Goal: Task Accomplishment & Management: Manage account settings

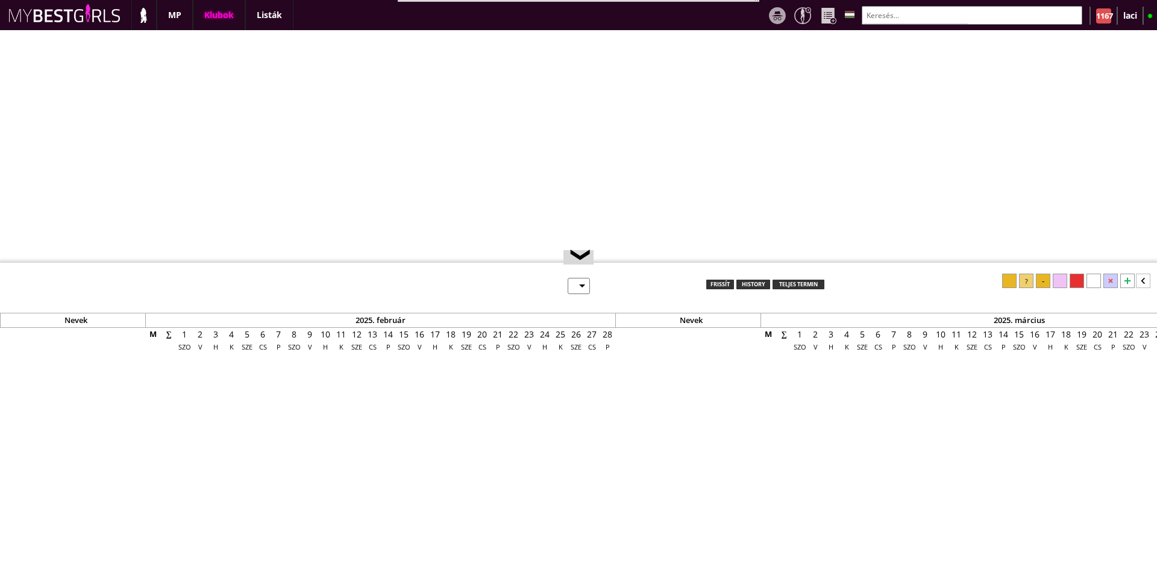
click at [216, 13] on div "Klubok" at bounding box center [219, 15] width 52 height 30
select select "0"
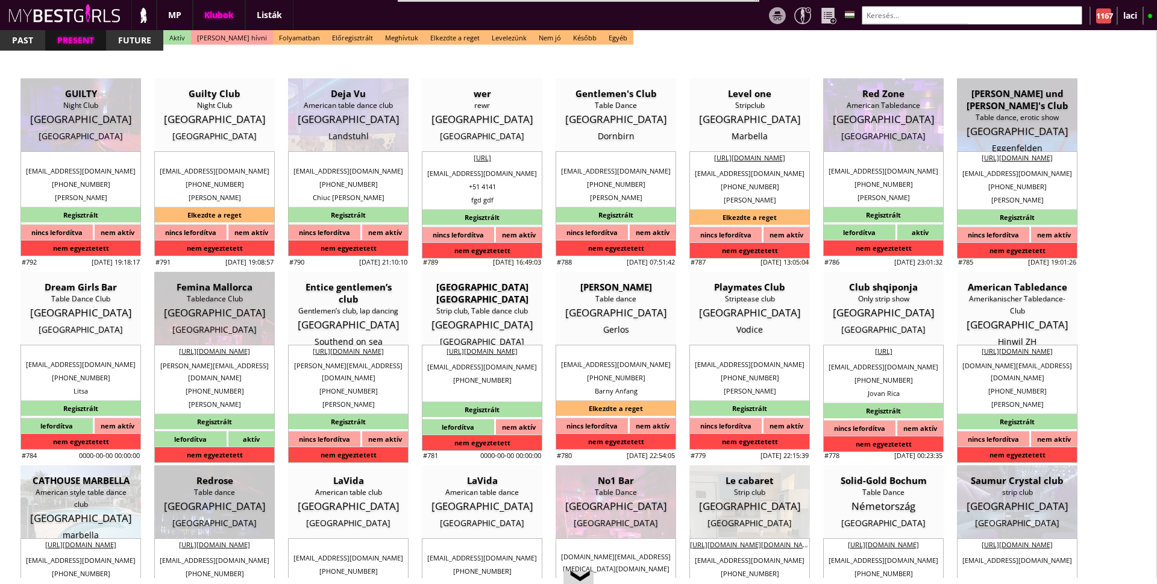
scroll to position [0, 4935]
click at [944, 8] on input "text" at bounding box center [972, 15] width 221 height 19
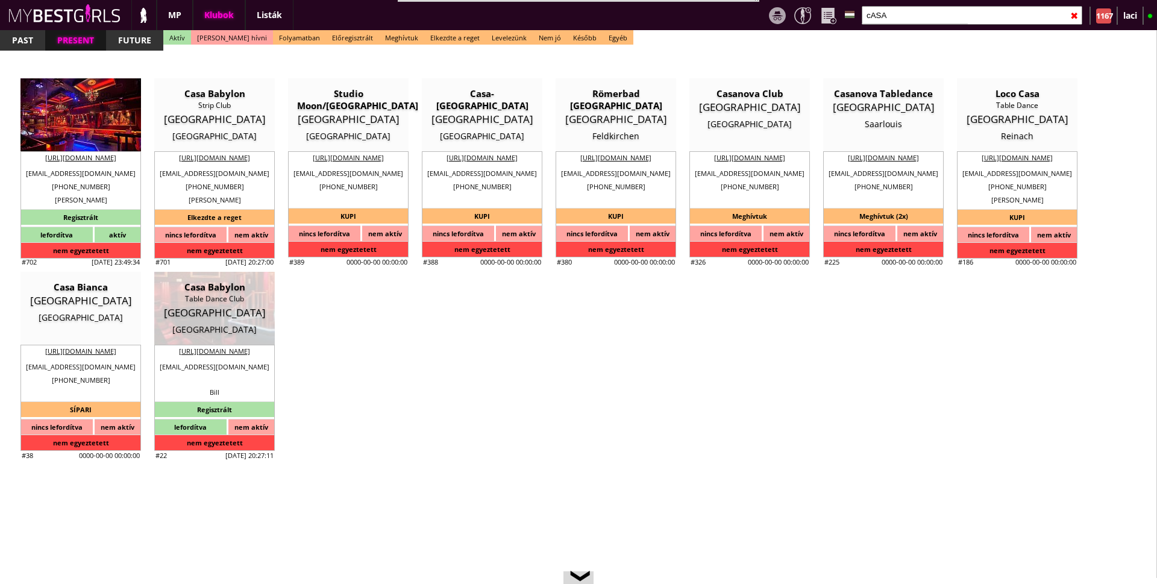
type input "cASA"
click at [81, 111] on div "STRIP CLUB" at bounding box center [81, 105] width 102 height 12
type input "[GEOGRAPHIC_DATA]"
type textarea "2022.12.16. Vasilis Gi: Azt írta, hogy most már ő a managere a Casa Babylonnak,…"
select select "reg"
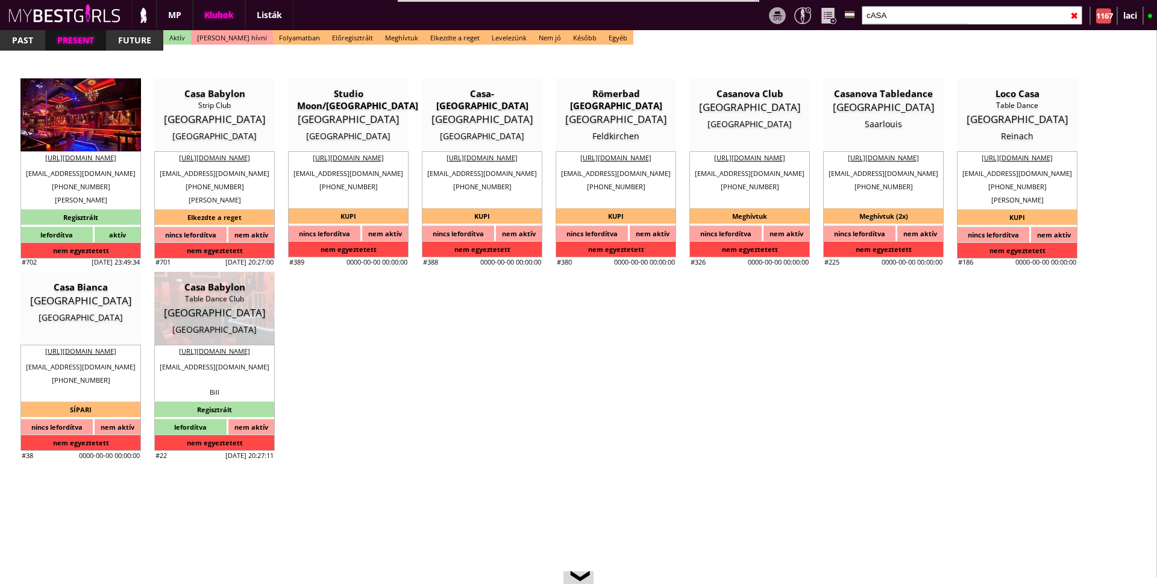
type input "20.00"
type input "EUR"
type input "Casa Babylon"
type input "STRIP CLUB"
type input "17671"
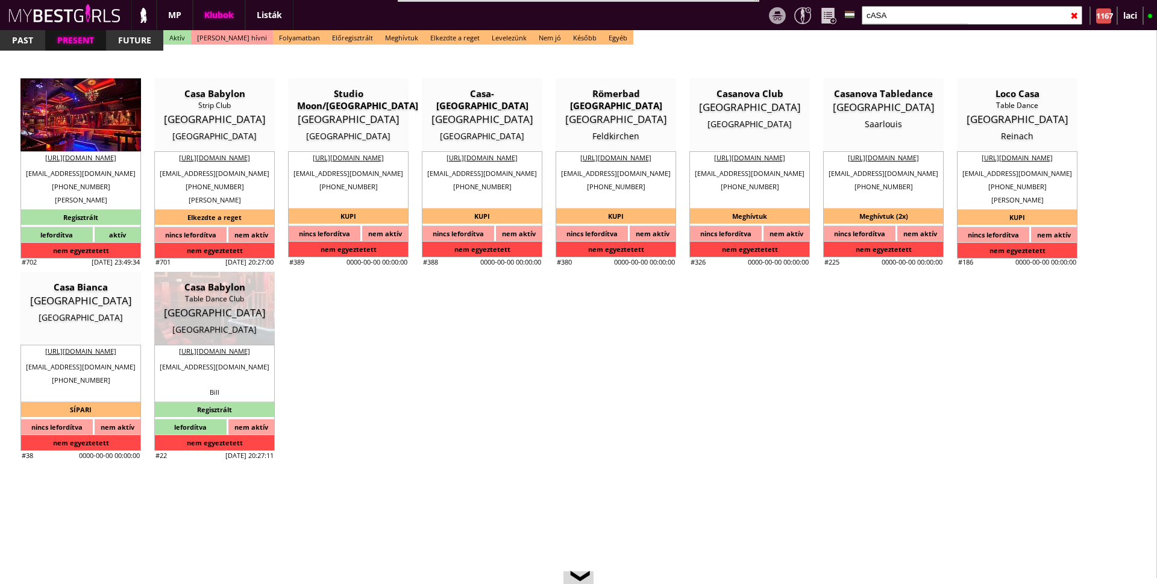
type input "SYGGROY 144"
type input "30"
type input "6986391420"
type input "[EMAIL_ADDRESS][DOMAIN_NAME]"
type input "[URL][DOMAIN_NAME]"
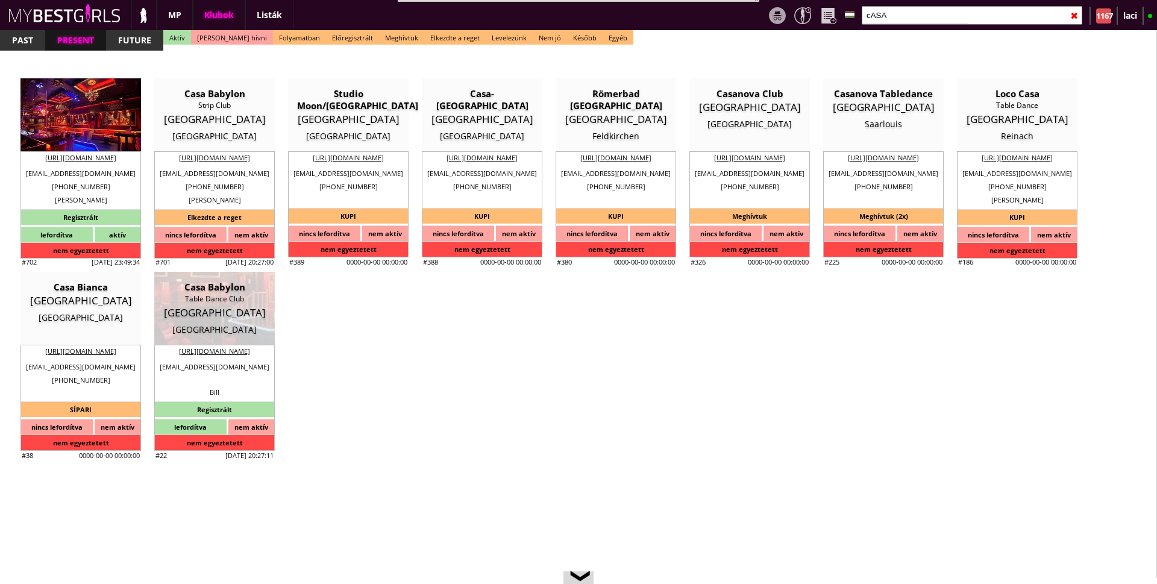
type textarea "SOFIA KATZIA 17671 ATHENS SYGGROY 144"
type input "SOFIA KATZIA"
type input "17671"
type input "[GEOGRAPHIC_DATA]"
type input "SYGGROY 144"
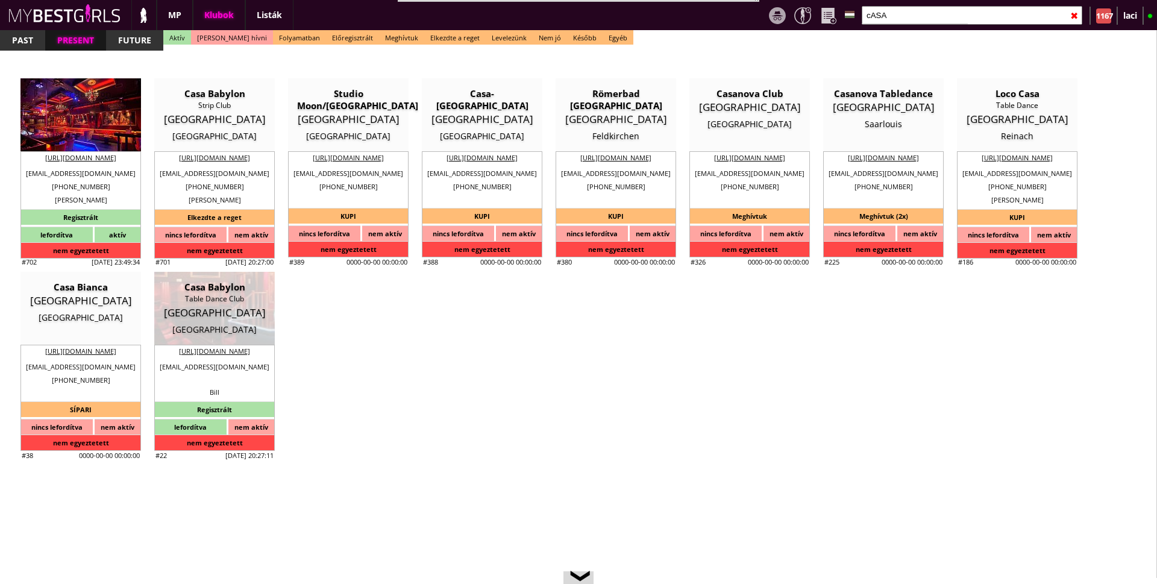
type input "Sofia"
type input "Katzia"
type input "30"
type input "2109210561"
type input "Giannis"
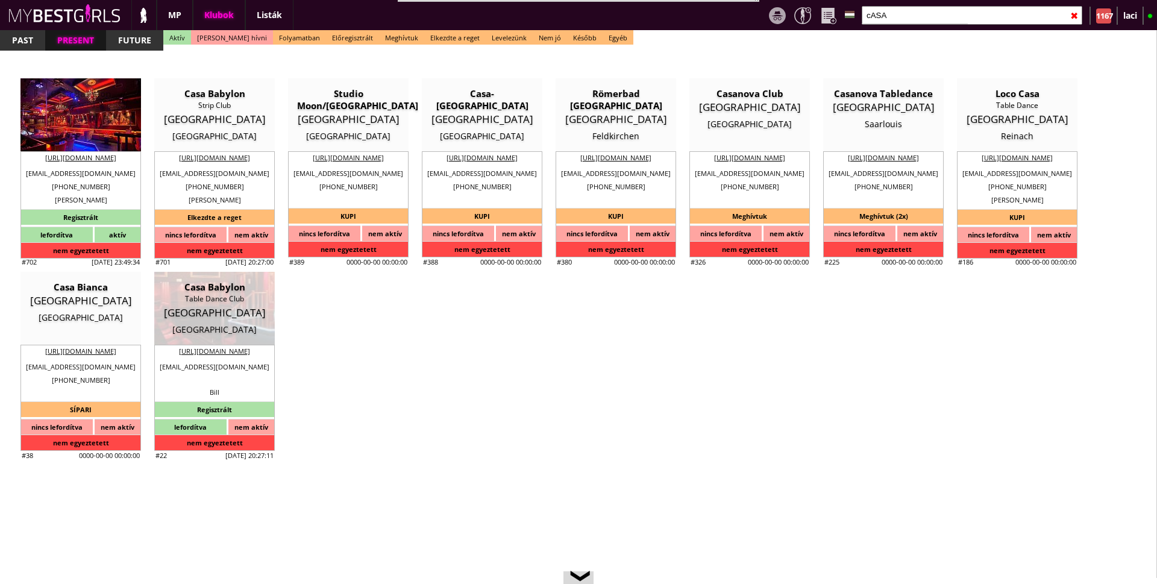
type input "Tiniakos"
type input "30"
type input "6986391420"
type input "[EMAIL_ADDRESS][DOMAIN_NAME]"
type input "30"
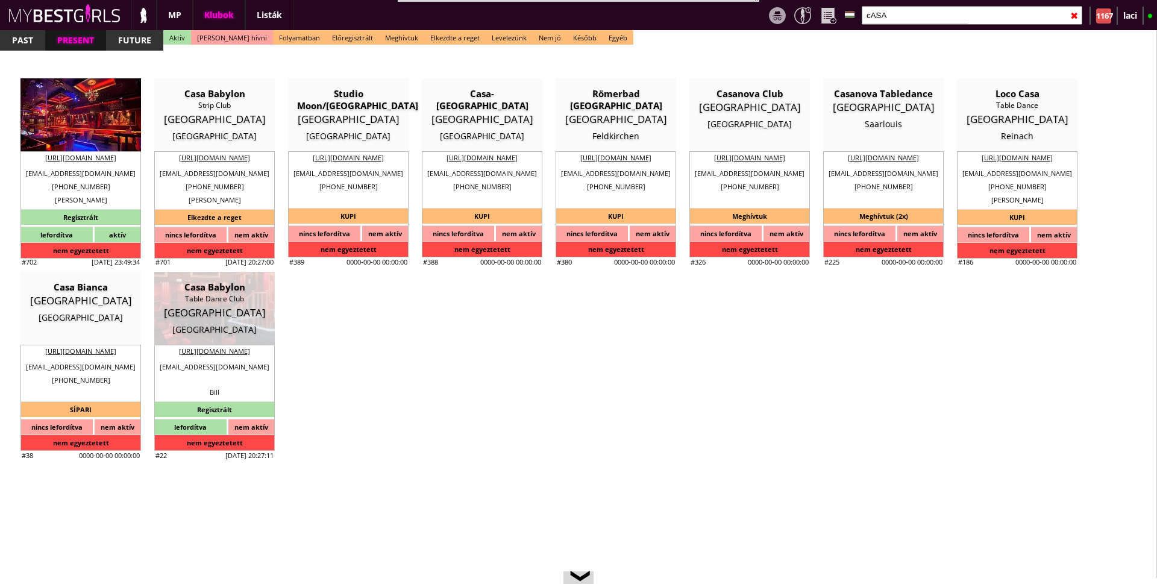
type input "3"
type input "2"
select select "weeks"
type input "1"
select select "weeks"
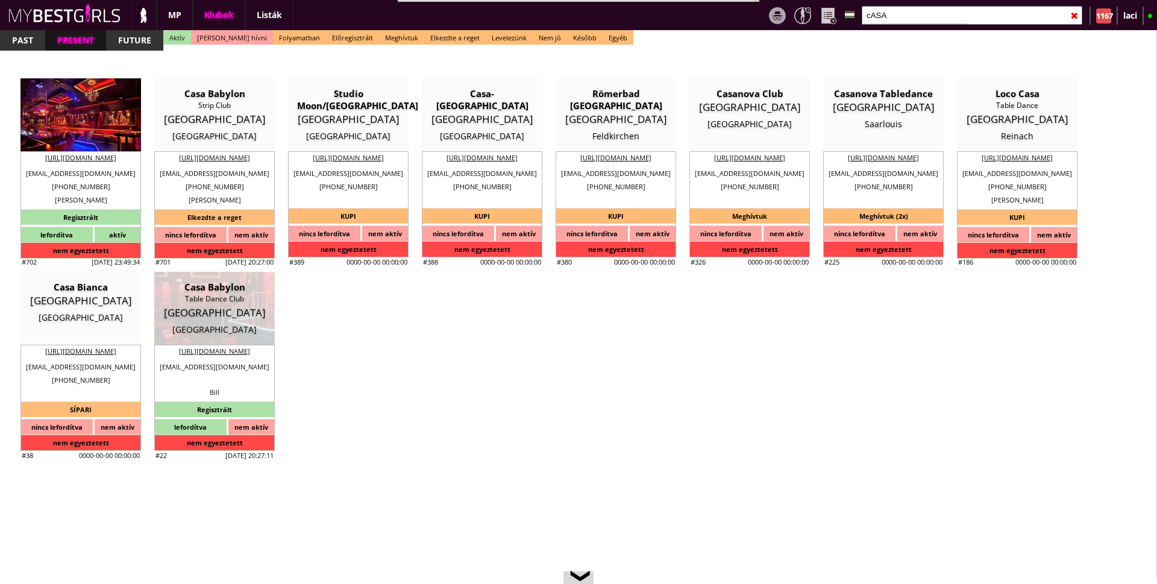
select select "0"
type input "0.00"
type input "2"
checkbox input "true"
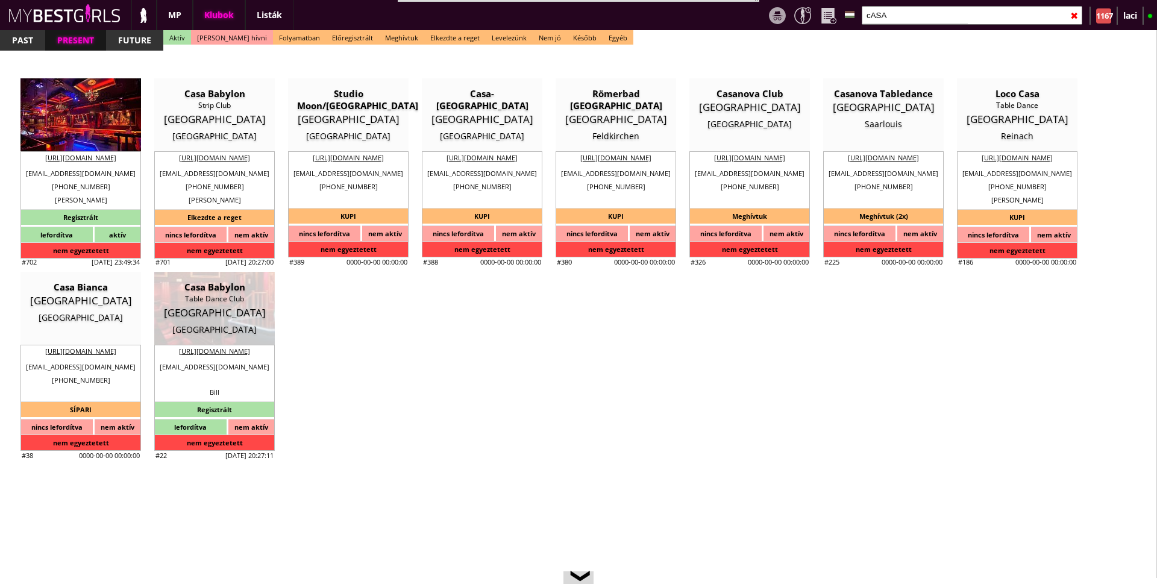
checkbox input "true"
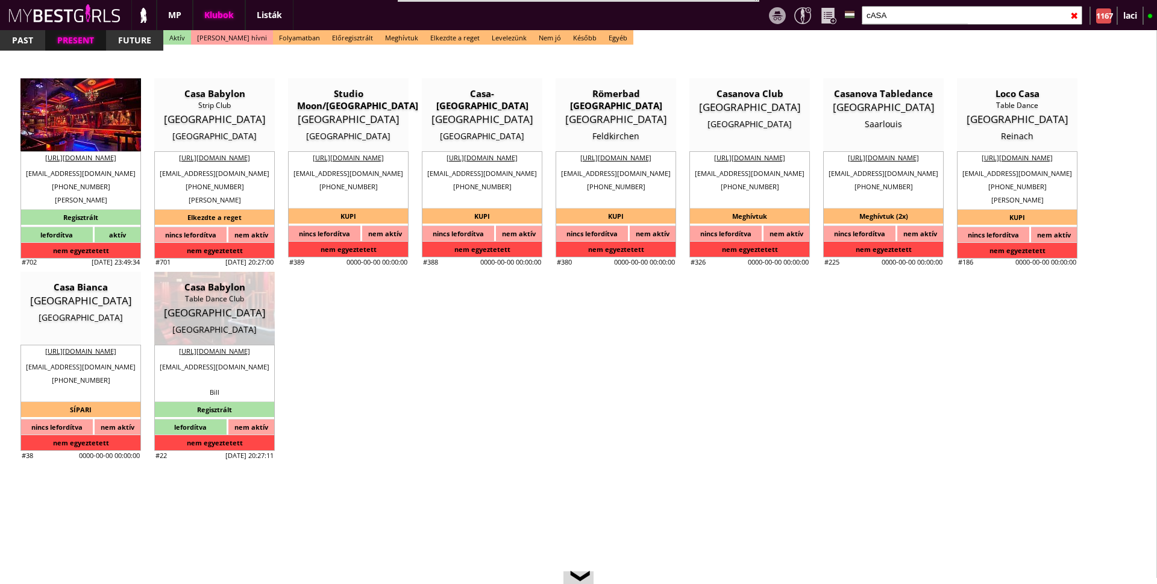
checkbox input "true"
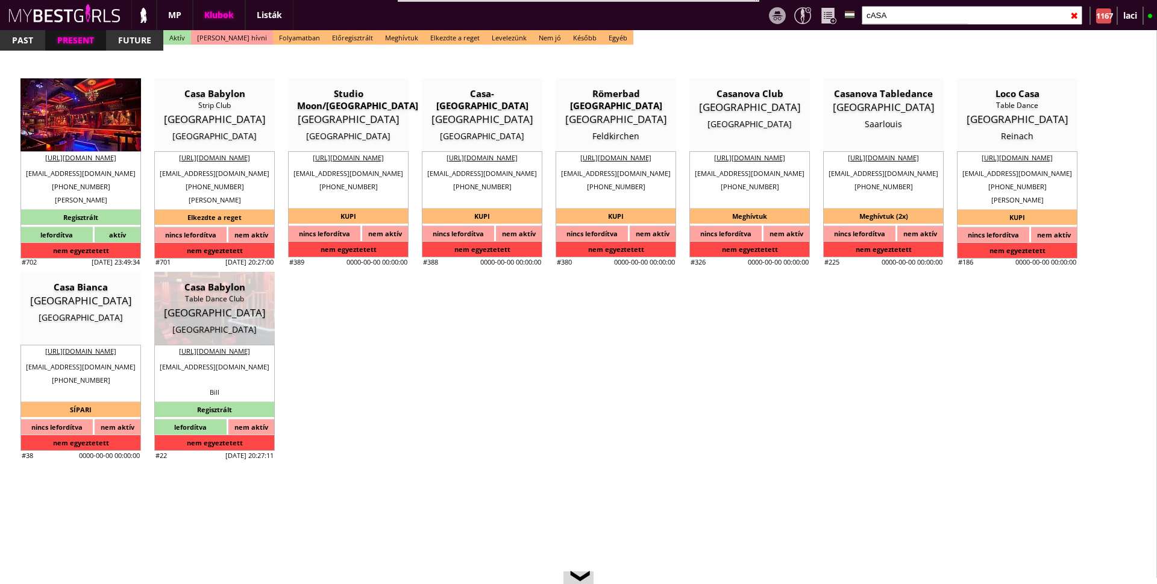
type input "5"
checkbox input "true"
type input "4"
type input "1"
type input "350"
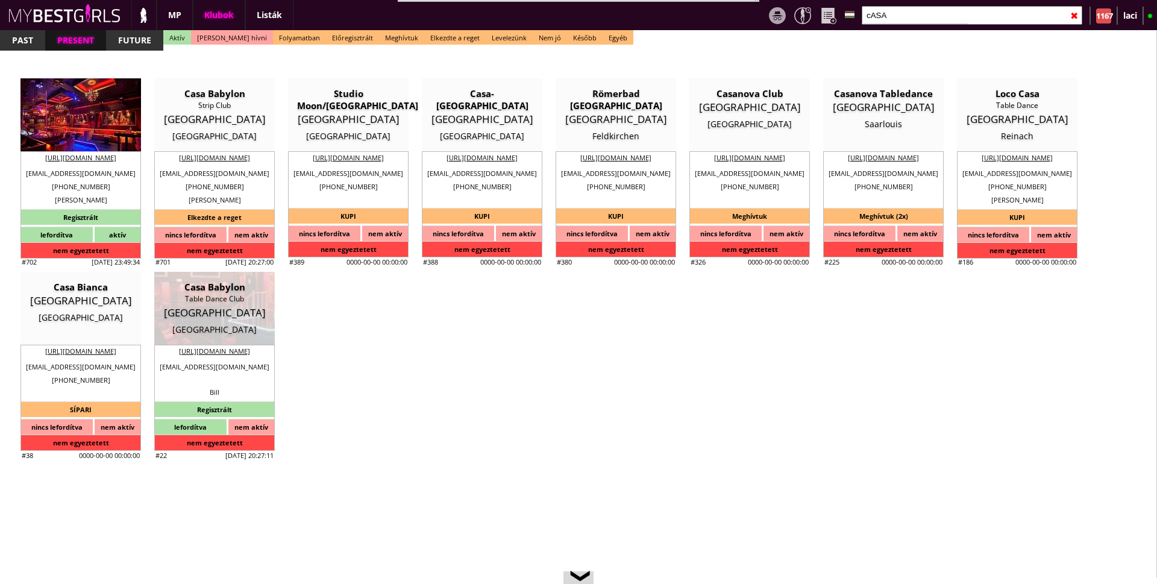
type input "70.00"
type input "0.00"
checkbox input "true"
type input "100%"
checkbox input "true"
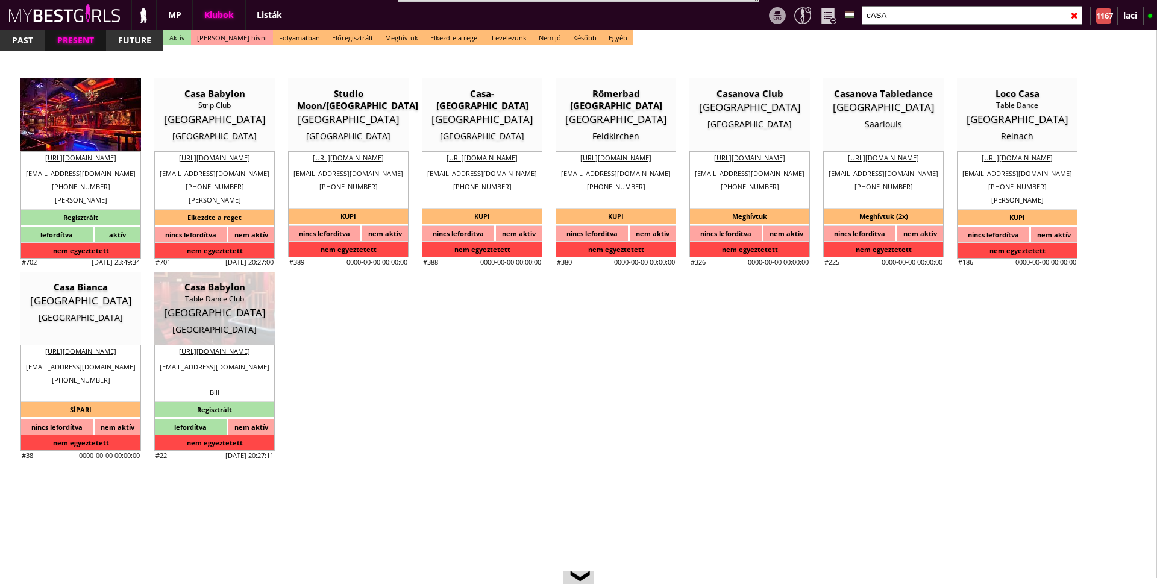
type input "50"
type input "20"
checkbox input "true"
type input "10"
type input "4"
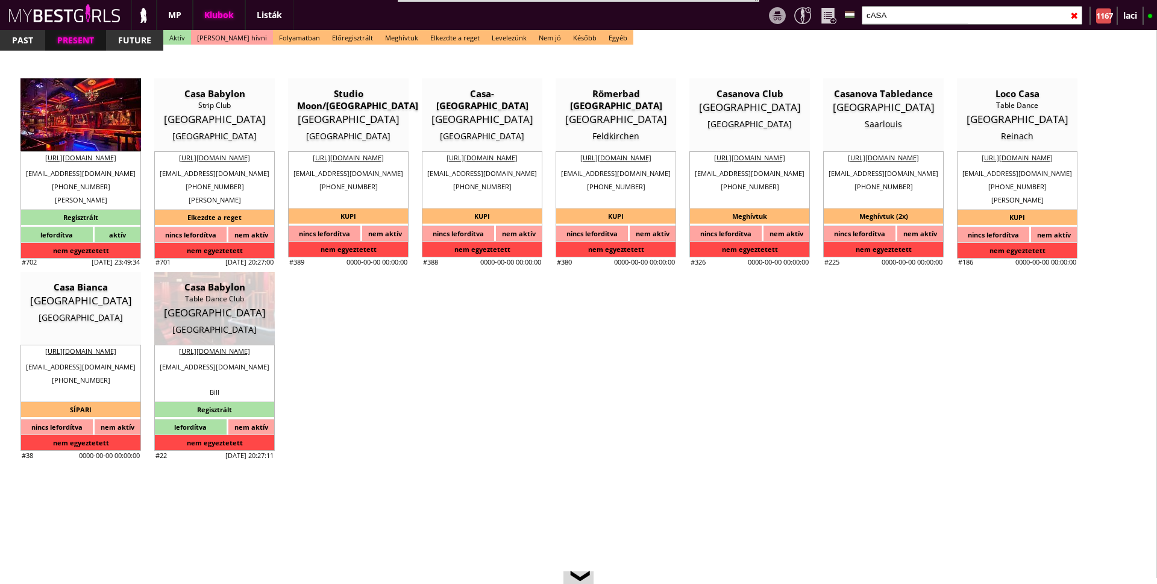
checkbox input "true"
type input "10"
type input "40"
checkbox input "true"
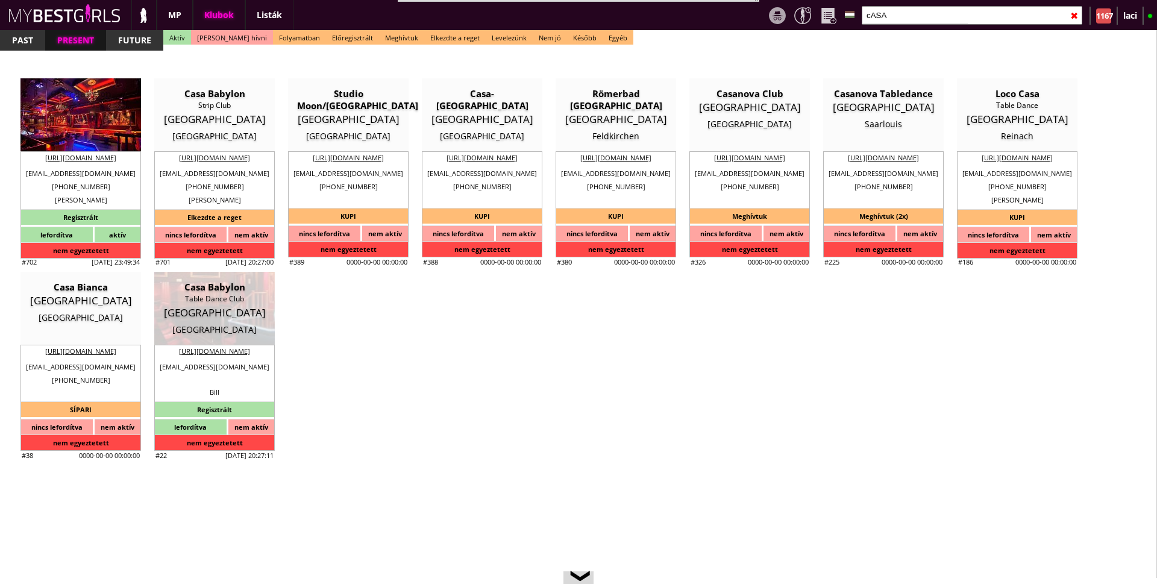
type input "25"
type input "40"
checkbox input "true"
type input "35"
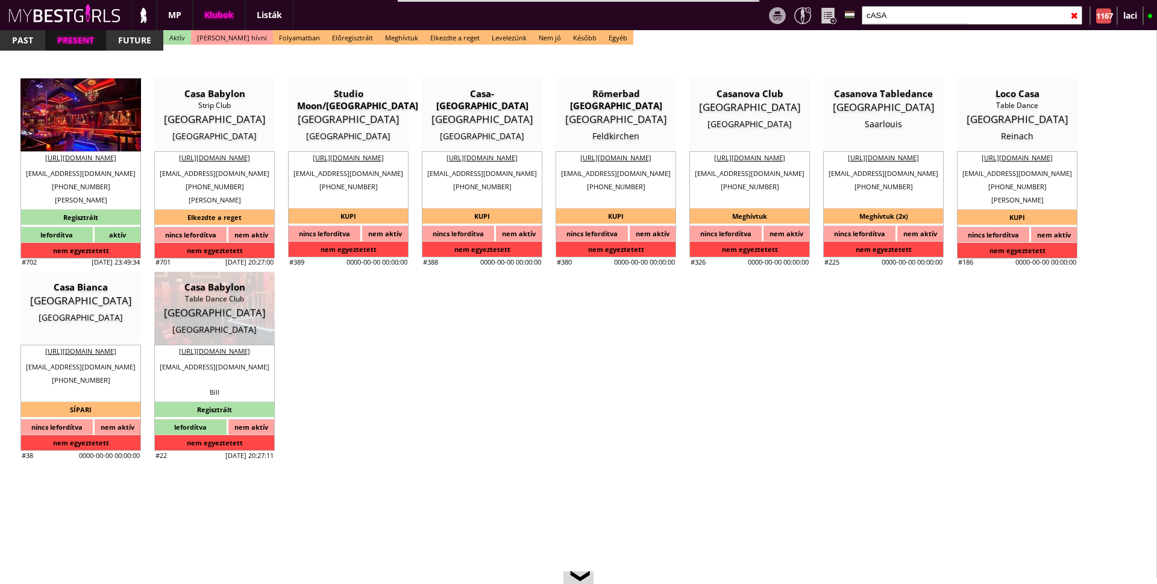
type input "45"
type input "40"
checkbox input "true"
type input "450"
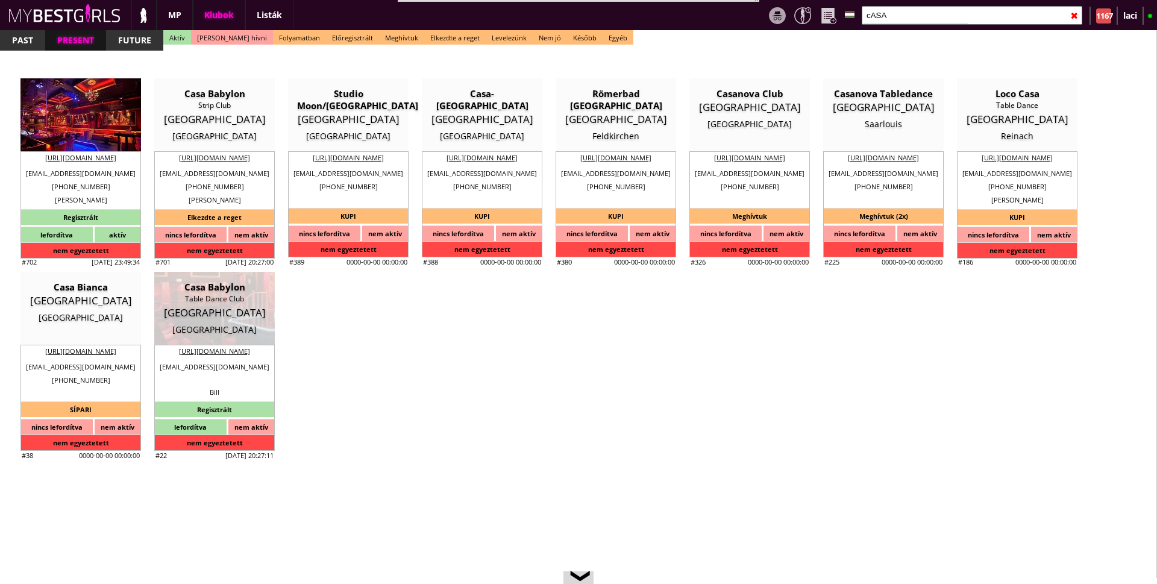
type input "20"
select select "[EMAIL_ADDRESS][DOMAIN_NAME]"
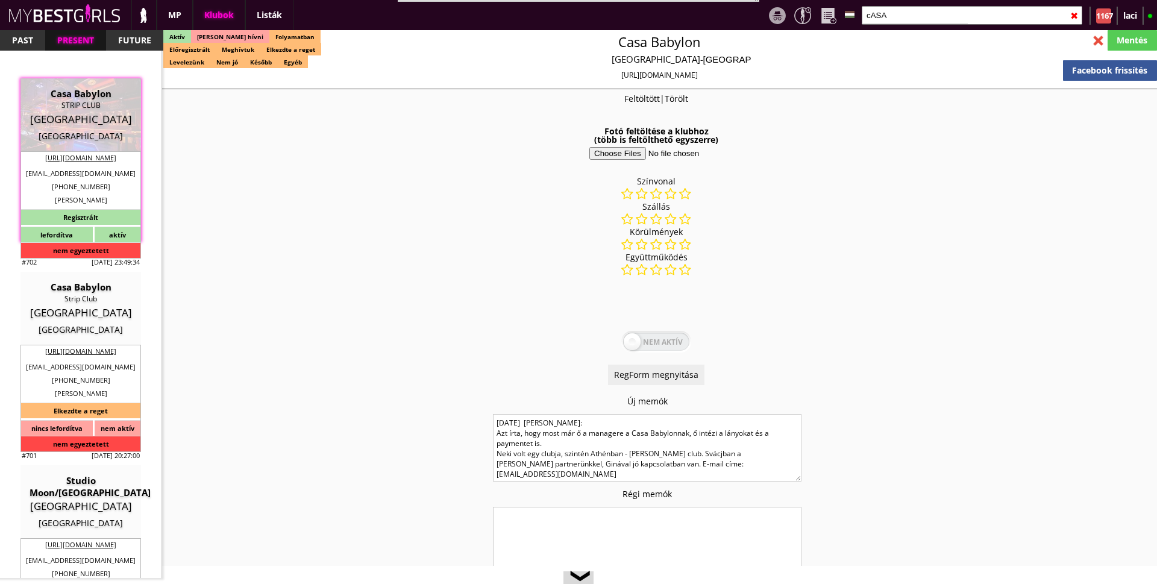
checkbox input "true"
type input "Gyönyörű club Görögben"
type input "Görög tengerpart, 70 EUR napi fix, gyönyörű club"
type input "Table dance"
type textarea "Country: Greece Club type: Strip Club Work type: Table dance, private dance, dr…"
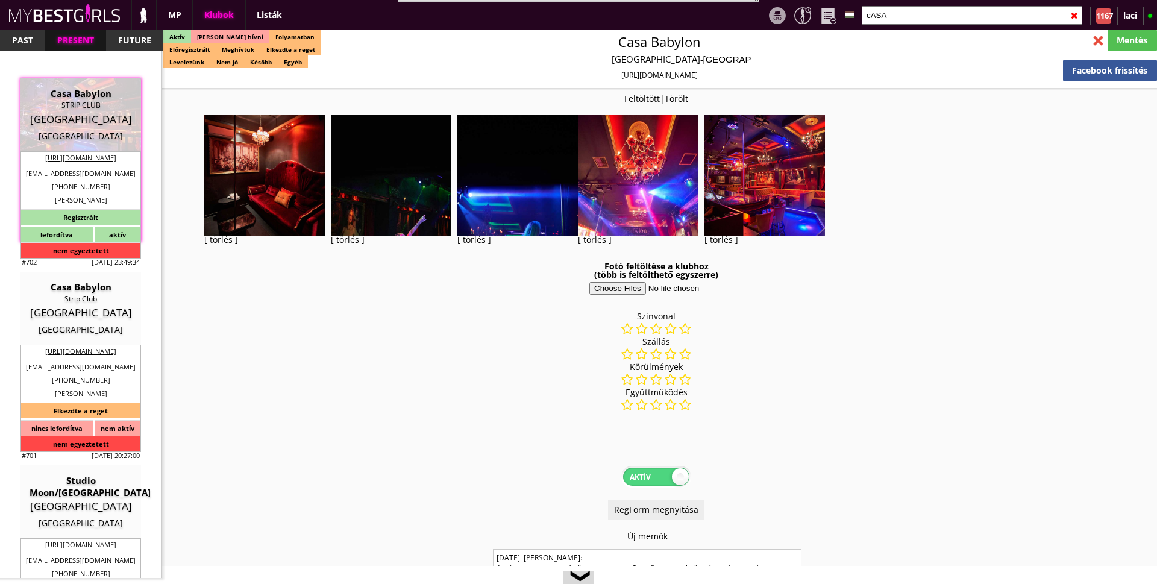
click at [1094, 36] on div at bounding box center [1098, 40] width 21 height 21
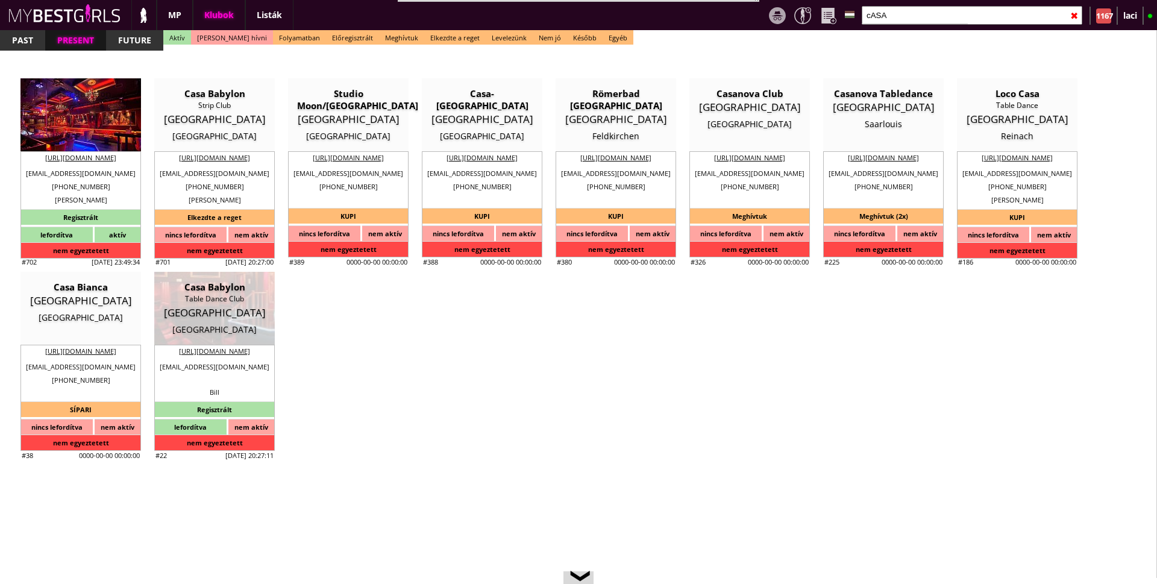
click at [88, 123] on div "[GEOGRAPHIC_DATA]" at bounding box center [81, 119] width 102 height 12
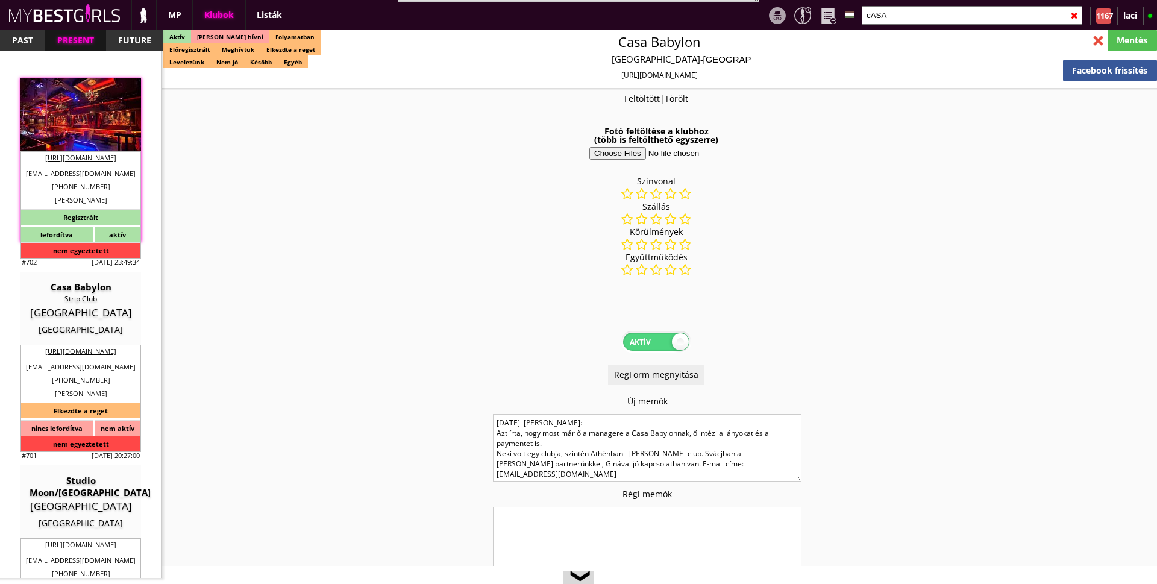
type input "[GEOGRAPHIC_DATA]"
checkbox input "false"
type textarea "2022.12.16. Vasilis Gi: Azt írta, hogy most már ő a managere a Casa Babylonnak,…"
type input "20.00"
type input "EUR"
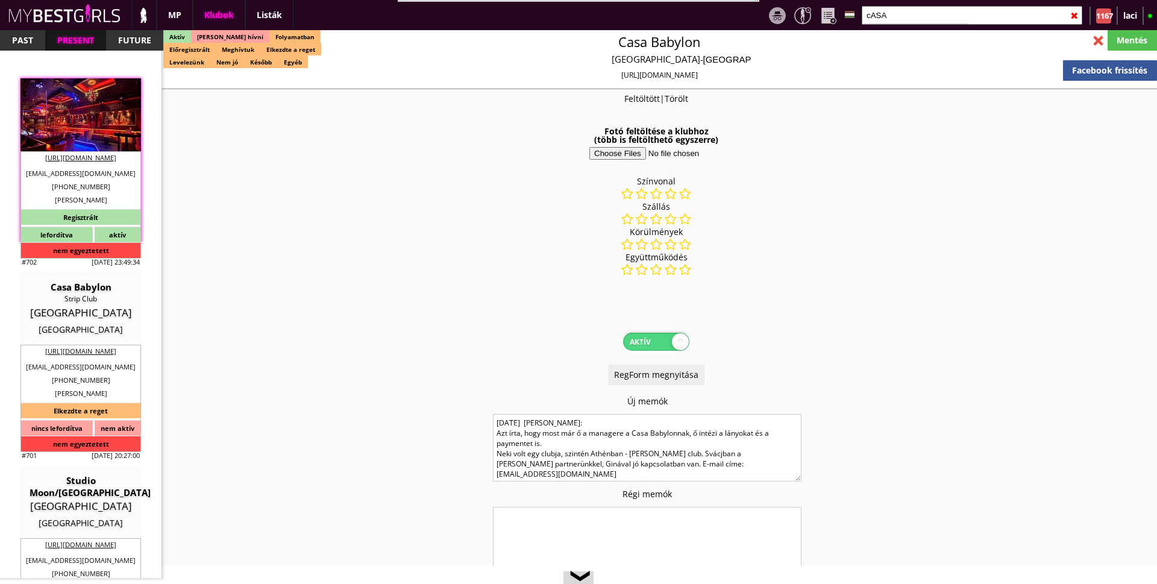
type input "Casa Babylon"
type input "STRIP CLUB"
type input "17671"
type input "SYGGROY 144"
type input "30"
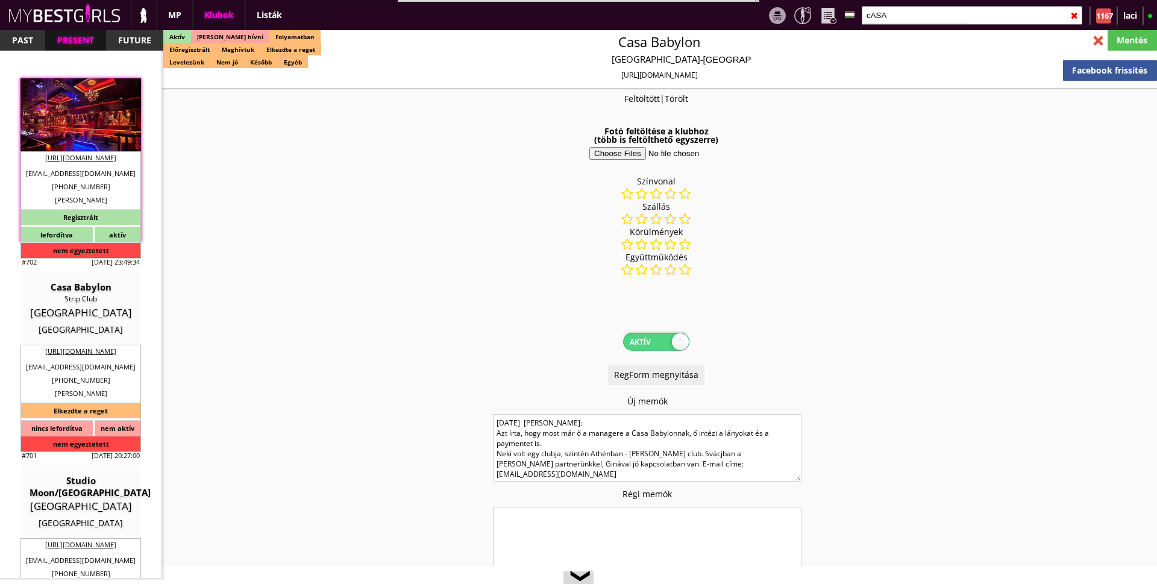
type input "6986391420"
type input "[EMAIL_ADDRESS][DOMAIN_NAME]"
type input "[URL][DOMAIN_NAME]"
type textarea "SOFIA KATZIA 17671 ATHENS SYGGROY 144"
type input "SOFIA KATZIA"
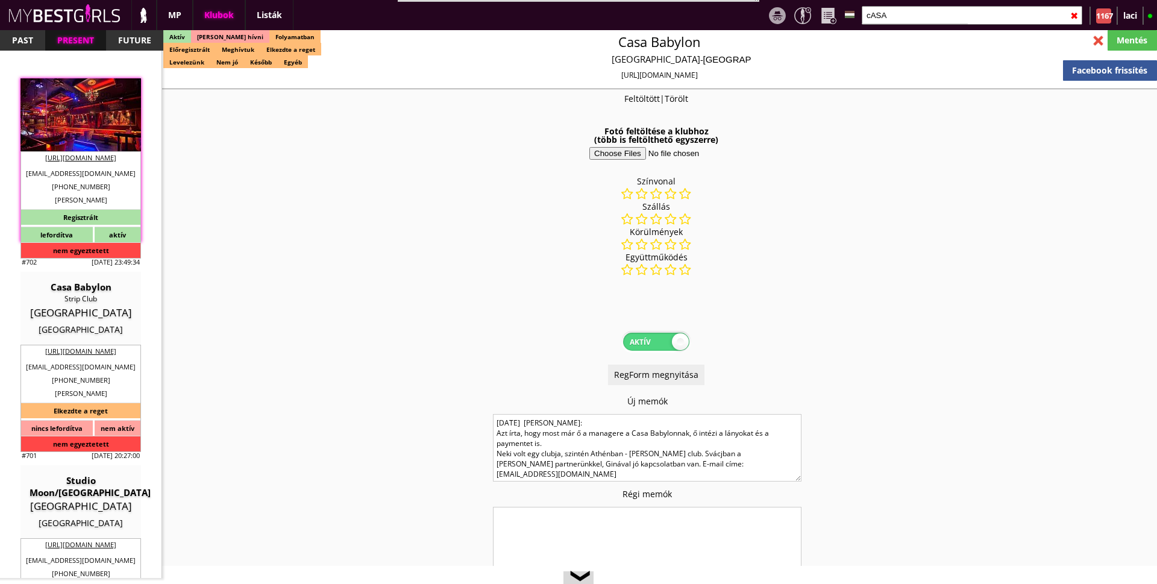
type input "17671"
type input "[GEOGRAPHIC_DATA]"
type input "SYGGROY 144"
type input "Sofia"
type input "Katzia"
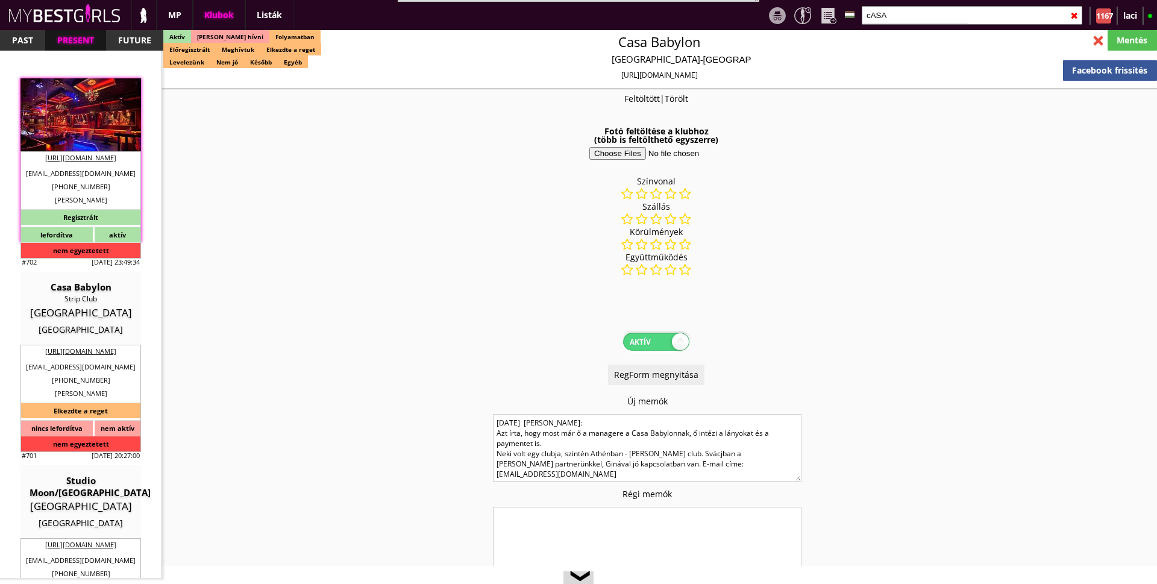
type input "30"
type input "2109210561"
type input "Giannis"
type input "Tiniakos"
type input "30"
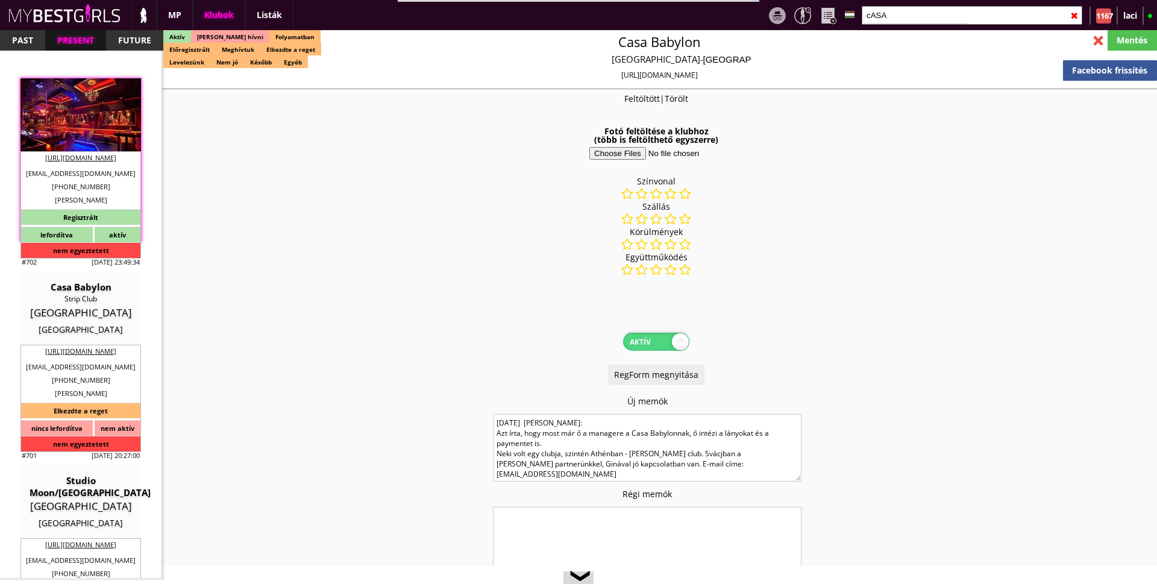
type input "6986391420"
type input "[EMAIL_ADDRESS][DOMAIN_NAME]"
type input "30"
type input "3"
type input "2"
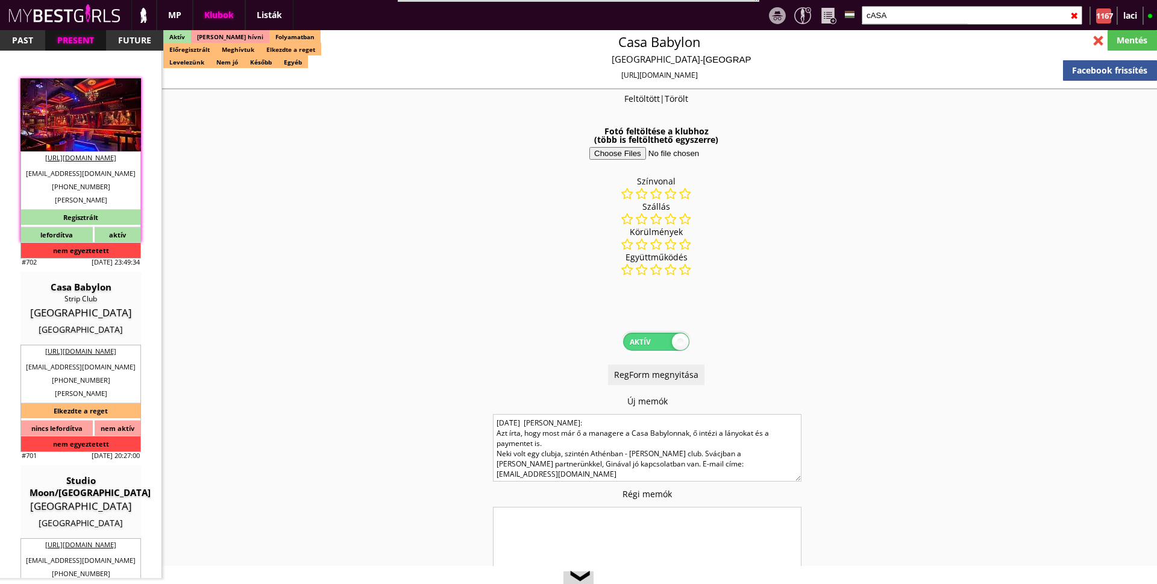
type input "1"
type input "0.00"
type input "2"
checkbox input "true"
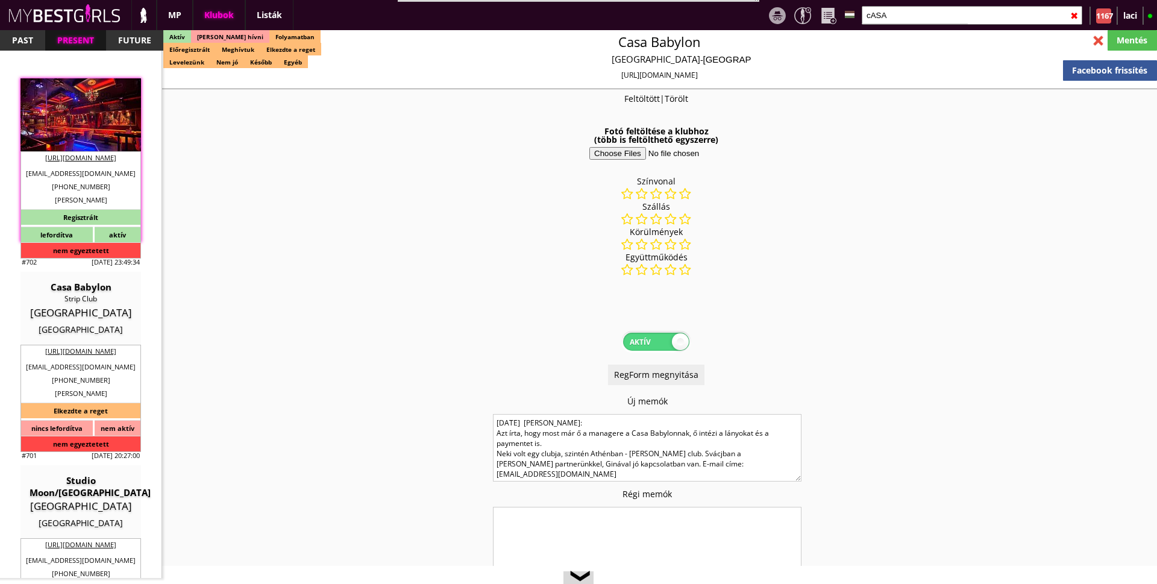
checkbox input "true"
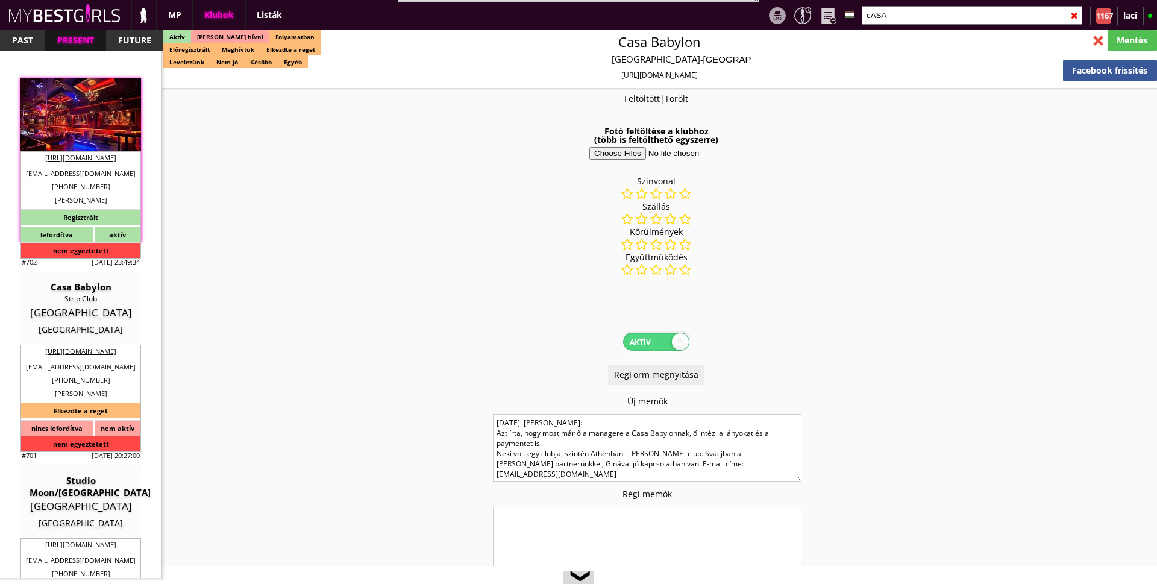
checkbox input "true"
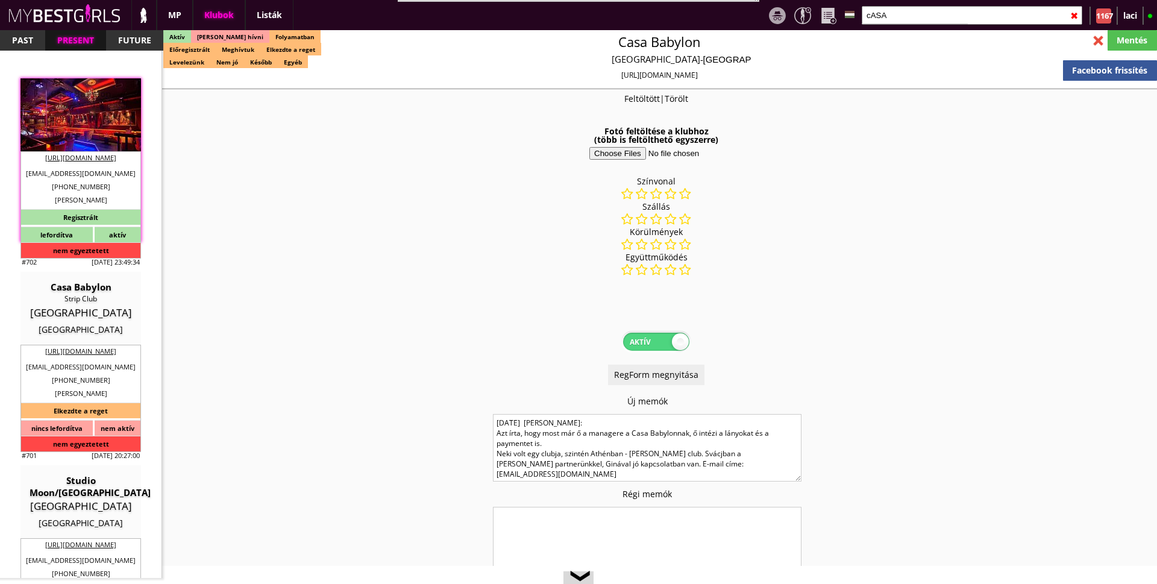
type input "5"
checkbox input "true"
type input "4"
type input "1"
type input "350"
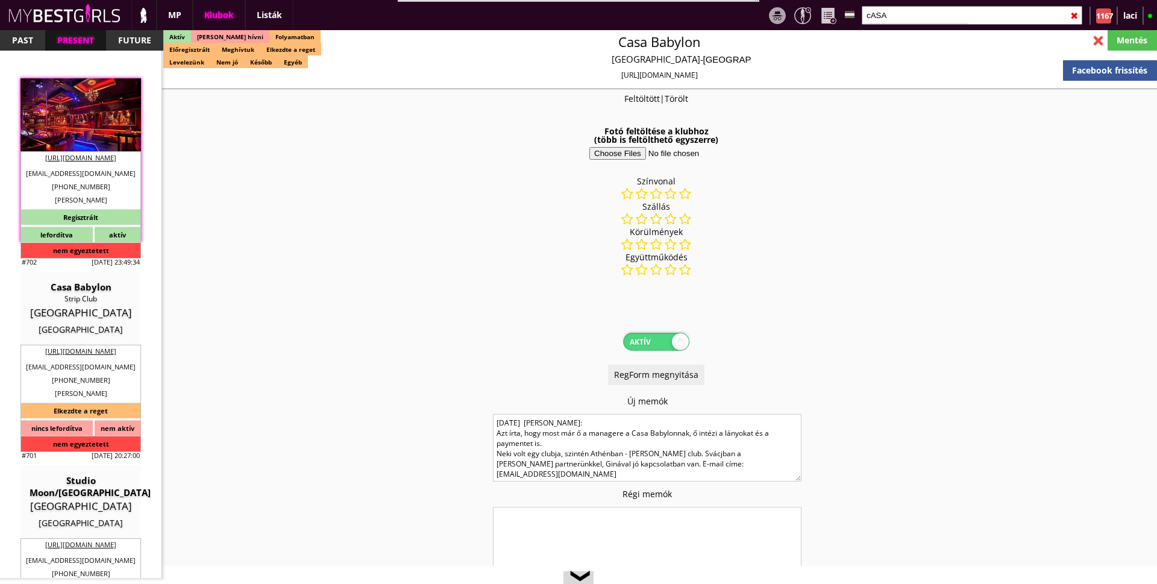
type input "70.00"
type input "0.00"
checkbox input "true"
type input "100%"
checkbox input "true"
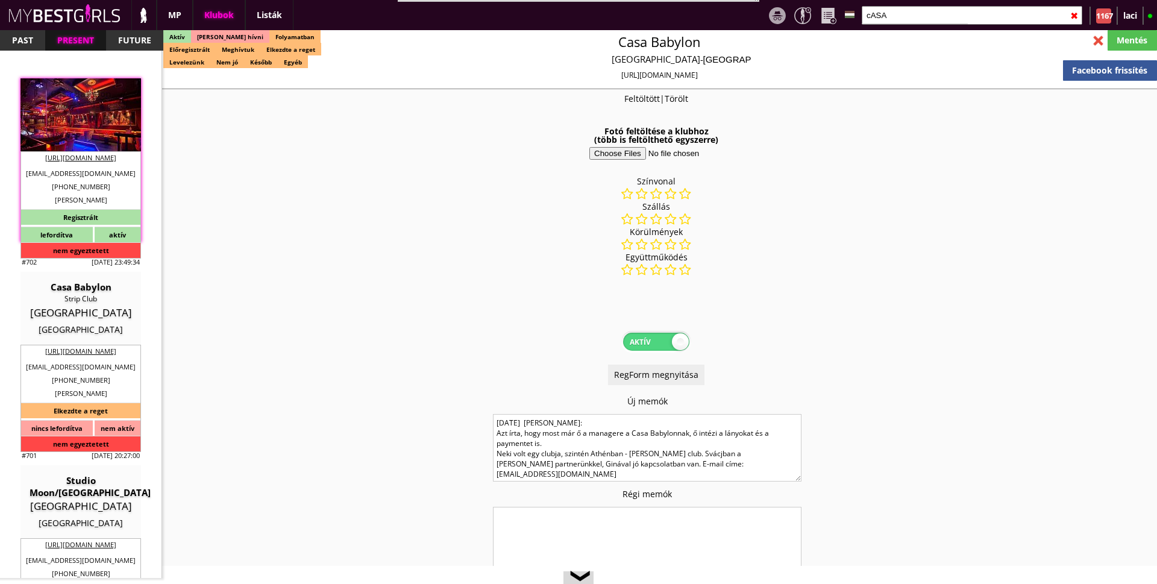
type input "50"
type input "20"
checkbox input "true"
type input "10"
type input "4"
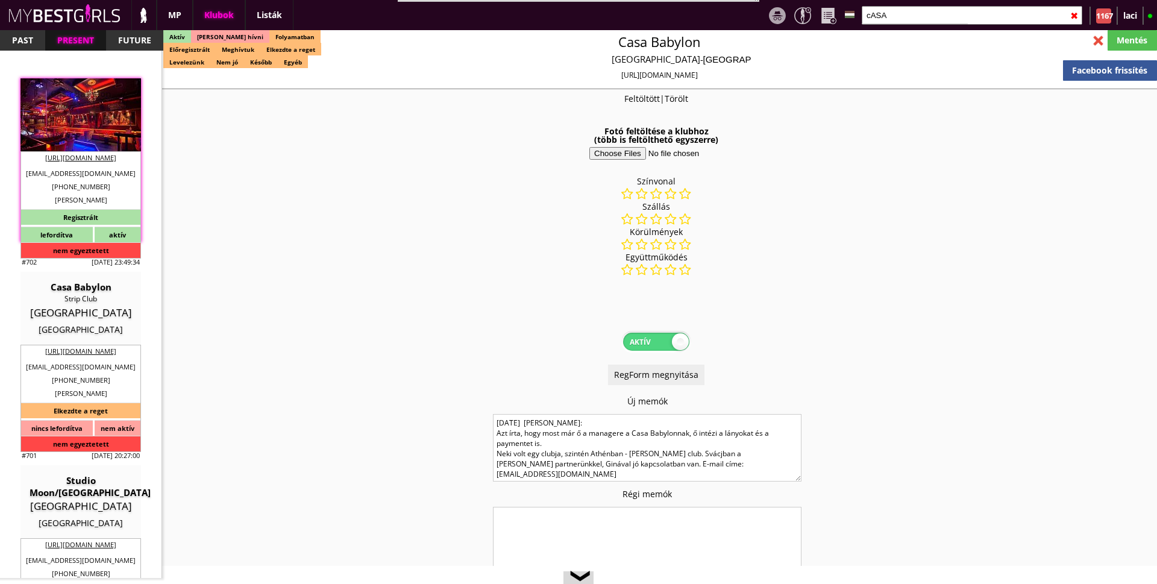
checkbox input "true"
type input "10"
type input "40"
checkbox input "true"
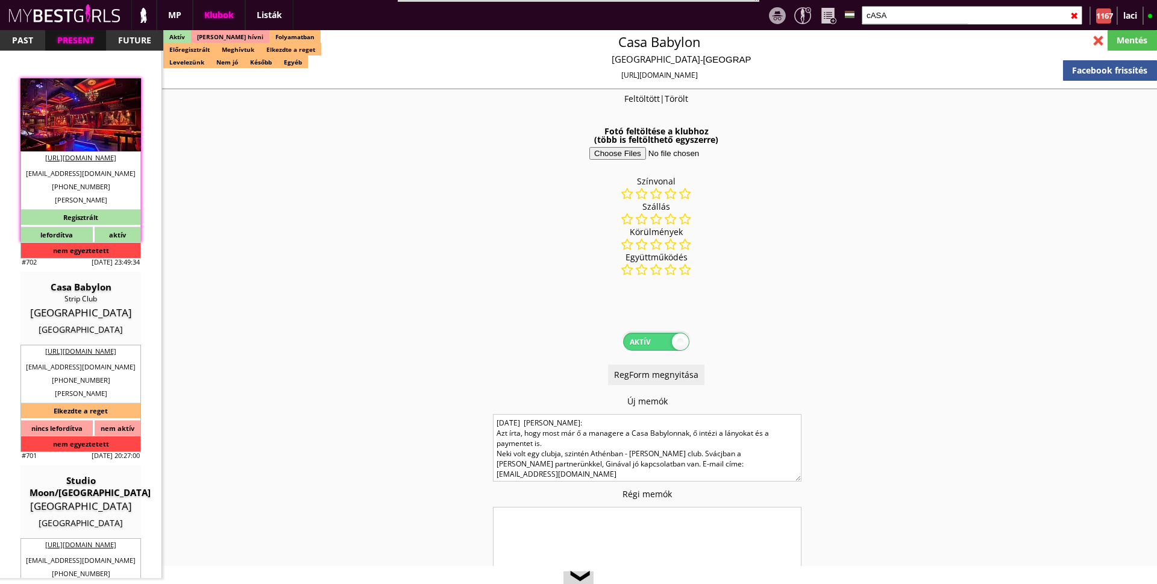
type input "25"
type input "40"
checkbox input "true"
type input "35"
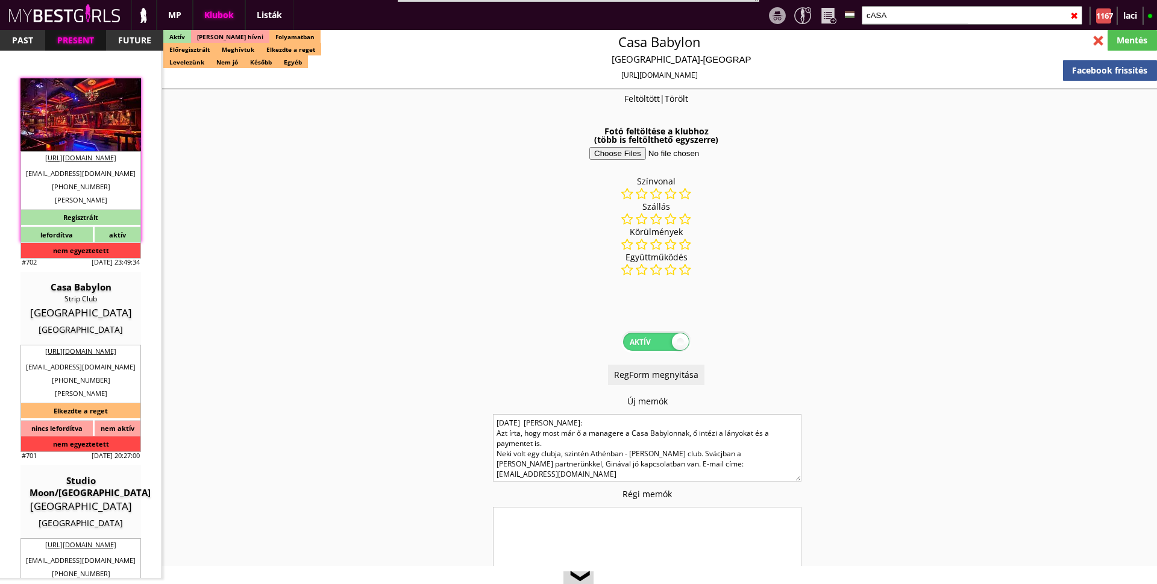
type input "45"
type input "40"
checkbox input "true"
type input "450"
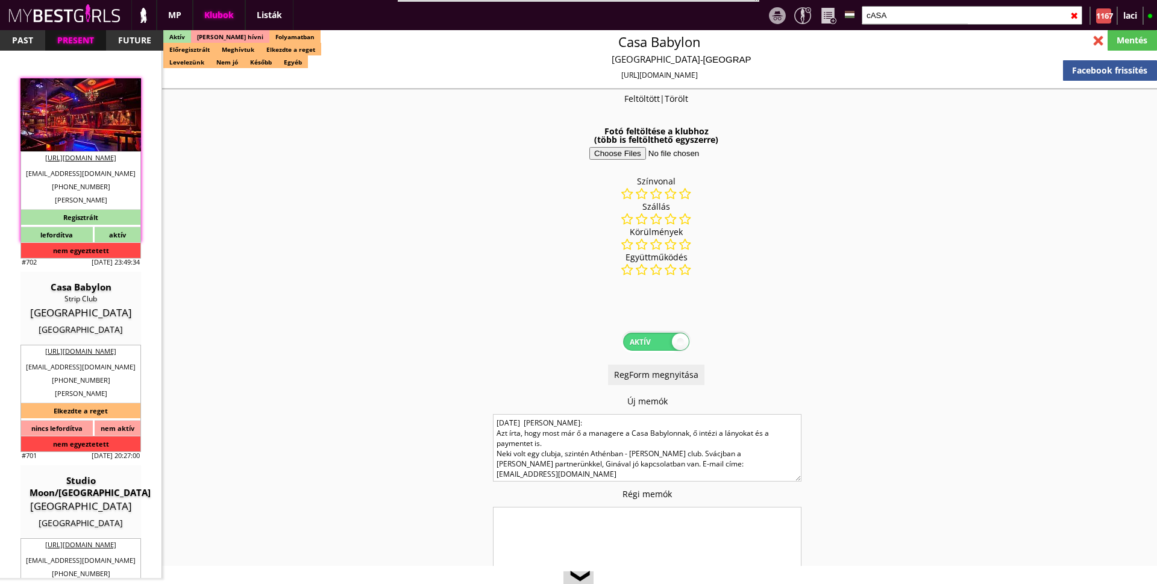
type input "20"
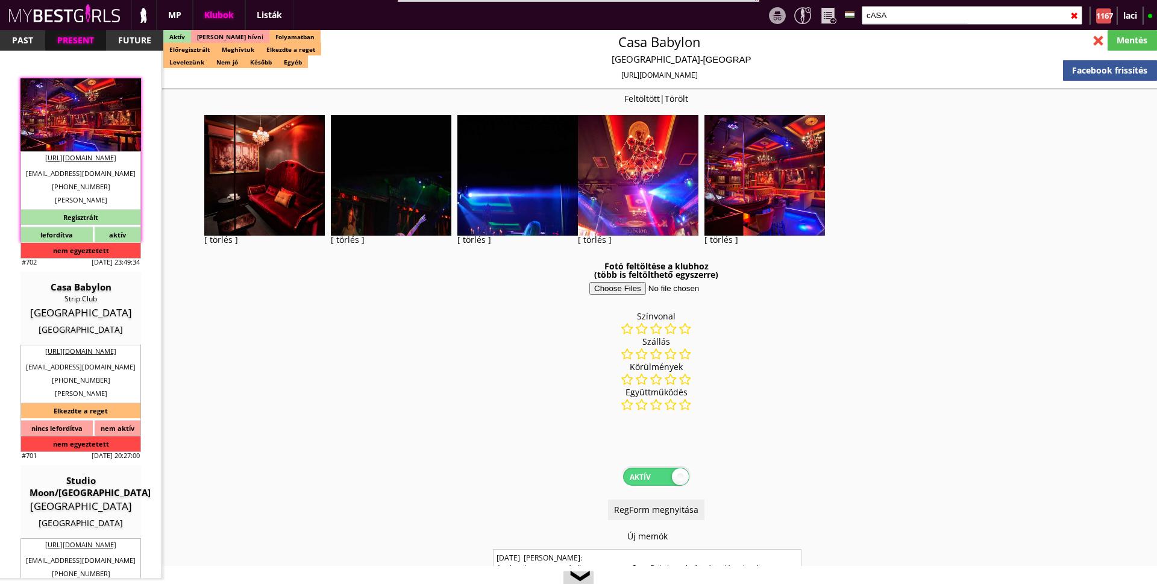
checkbox input "true"
type input "Gyönyörű club Görögben"
type input "Görög tengerpart, 70 EUR napi fix, gyönyörű club"
type input "Table dance"
type textarea "Country: Greece Club type: Strip Club Work type: Table dance, private dance, dr…"
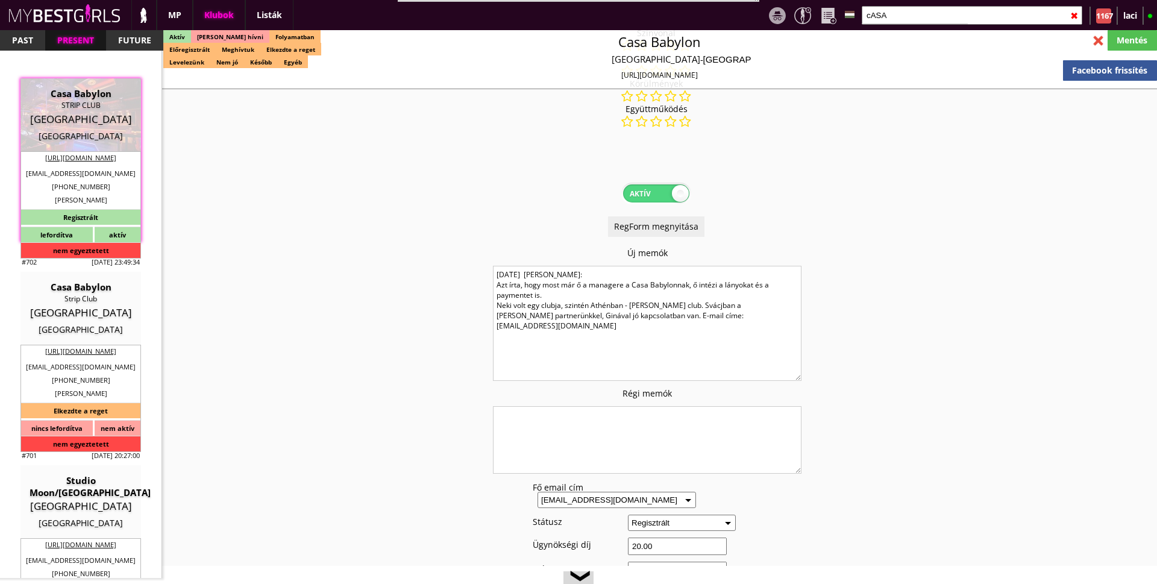
scroll to position [301, 0]
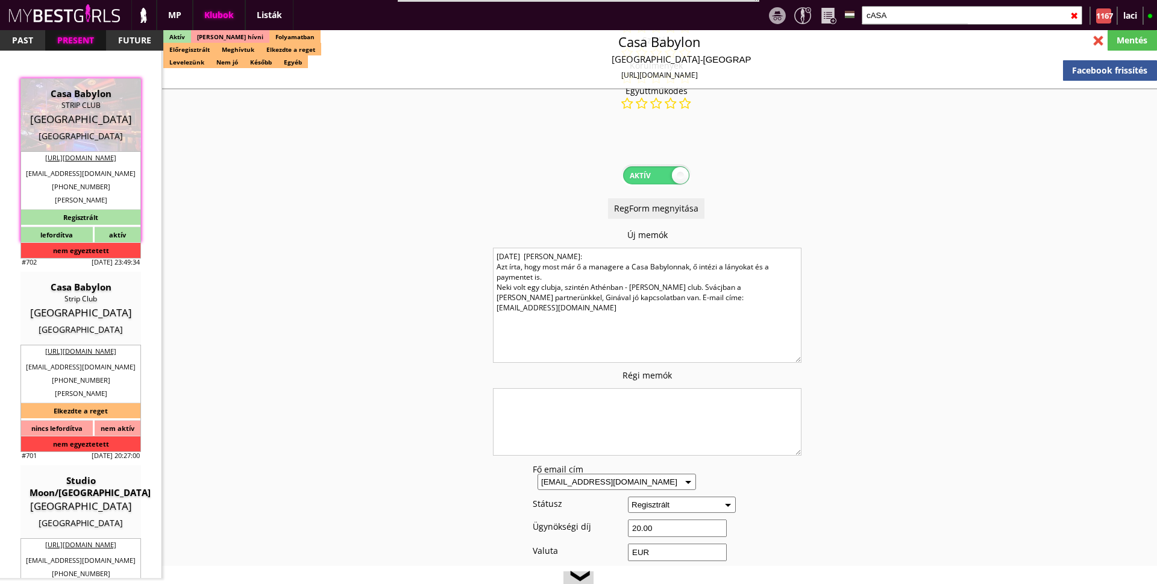
click at [494, 255] on textarea "2022.12.16. Vasilis Gi: Azt írta, hogy most már ő a managere a Casa Babylonnak,…" at bounding box center [647, 305] width 309 height 115
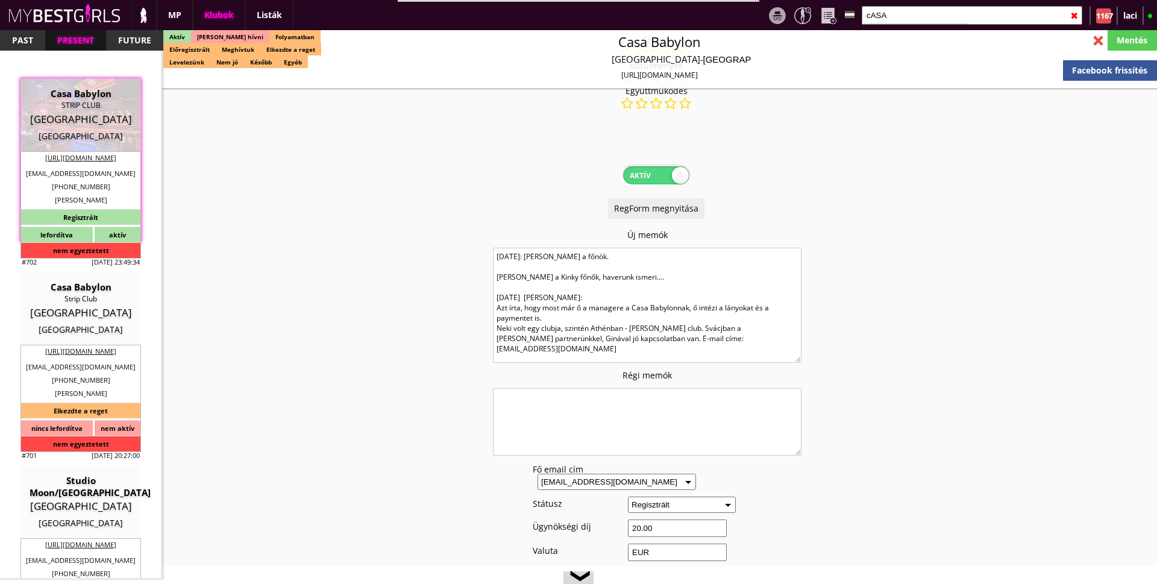
type textarea "2025.10.09: Giannis a főnök. Pavlos a Kinky főnők, haverunk ismeri.... 2022.12.…"
click at [1124, 36] on div "Mentés" at bounding box center [1132, 40] width 49 height 20
type input "[GEOGRAPHIC_DATA]"
checkbox input "false"
type textarea "2025.10.09: Giannis a főnök. Pavlos a Kinky főnők, haverunk ismeri.... 2022.12.…"
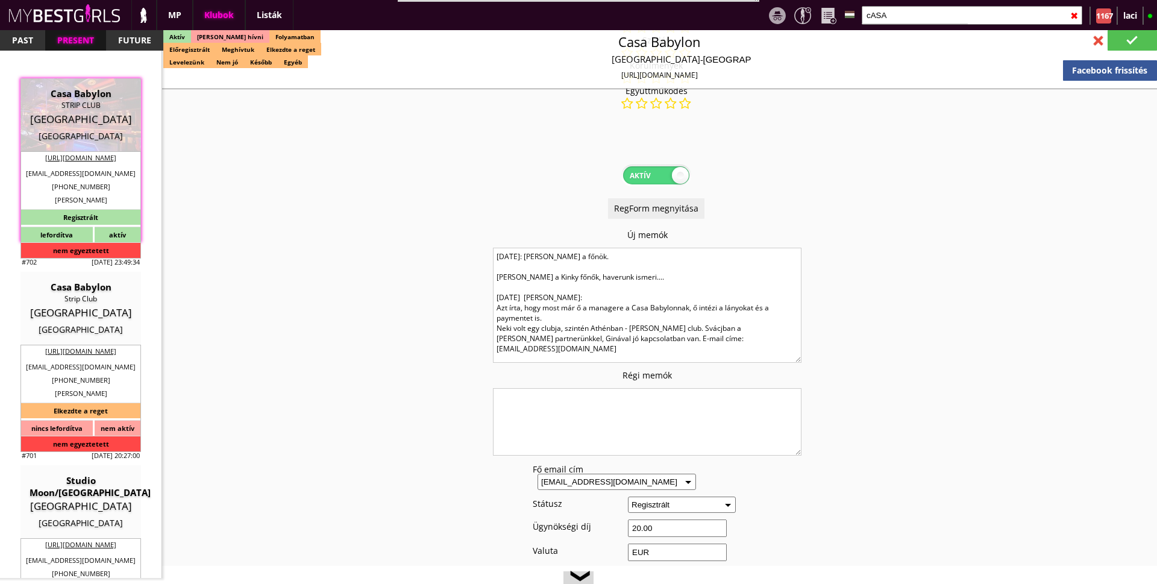
type input "20.00"
type input "EUR"
type input "Casa Babylon"
type input "STRIP CLUB"
type input "17671"
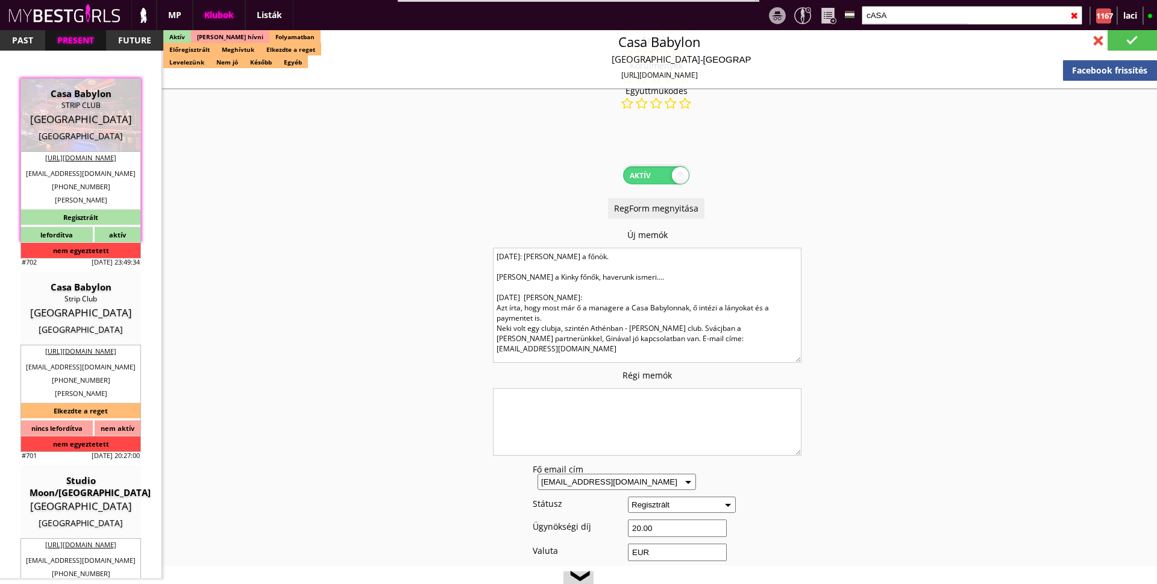
type input "SYGGROY 144"
type input "30"
type input "6986391420"
type input "[EMAIL_ADDRESS][DOMAIN_NAME]"
type input "[URL][DOMAIN_NAME]"
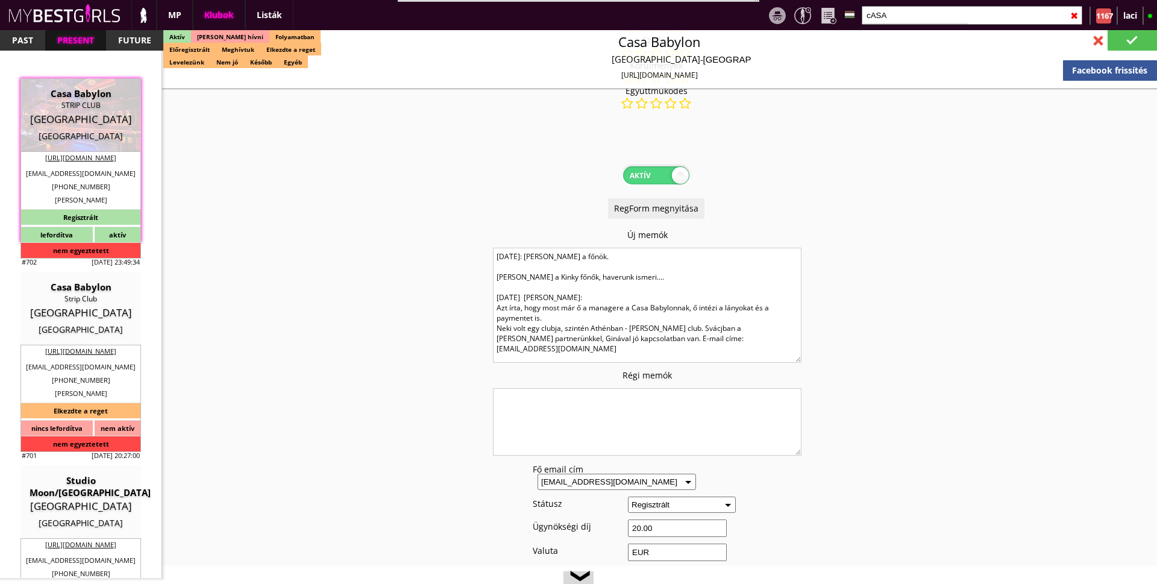
type textarea "SOFIA KATZIA 17671 ATHENS SYGGROY 144"
type input "SOFIA KATZIA"
type input "17671"
type input "[GEOGRAPHIC_DATA]"
type input "SYGGROY 144"
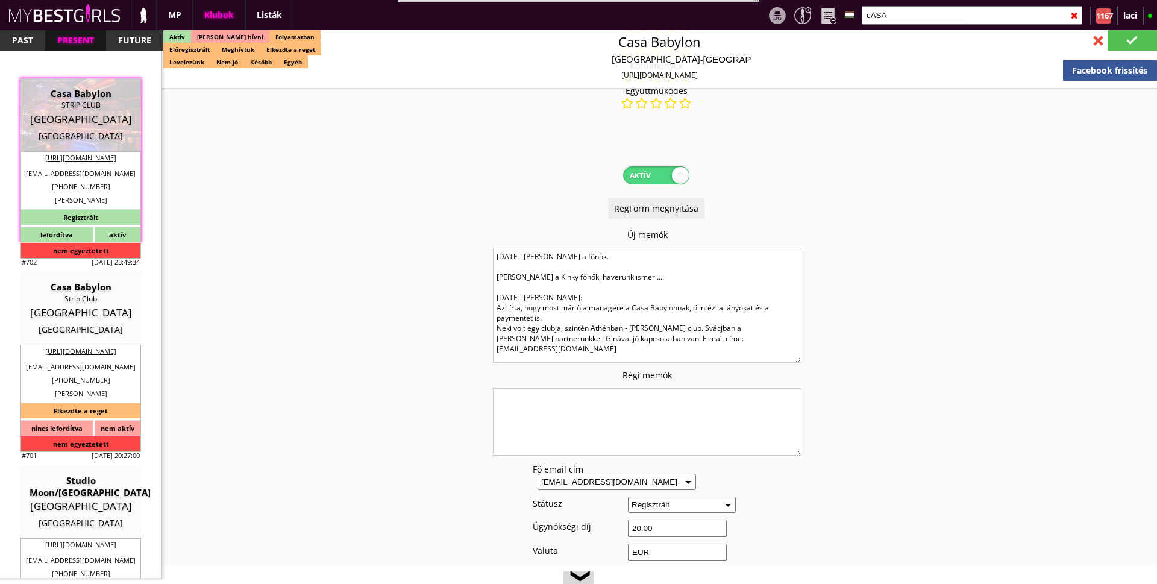
type input "Sofia"
type input "Katzia"
type input "30"
type input "2109210561"
type input "Giannis"
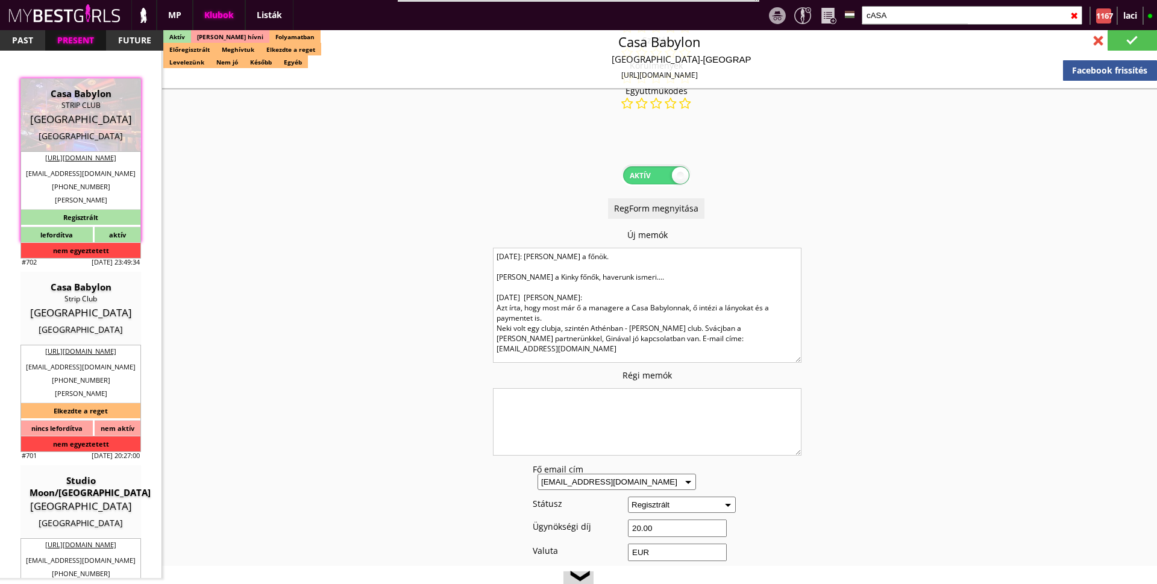
type input "Tiniakos"
type input "30"
type input "6986391420"
type input "[EMAIL_ADDRESS][DOMAIN_NAME]"
drag, startPoint x: 1075, startPoint y: 12, endPoint x: 1000, endPoint y: 15, distance: 75.4
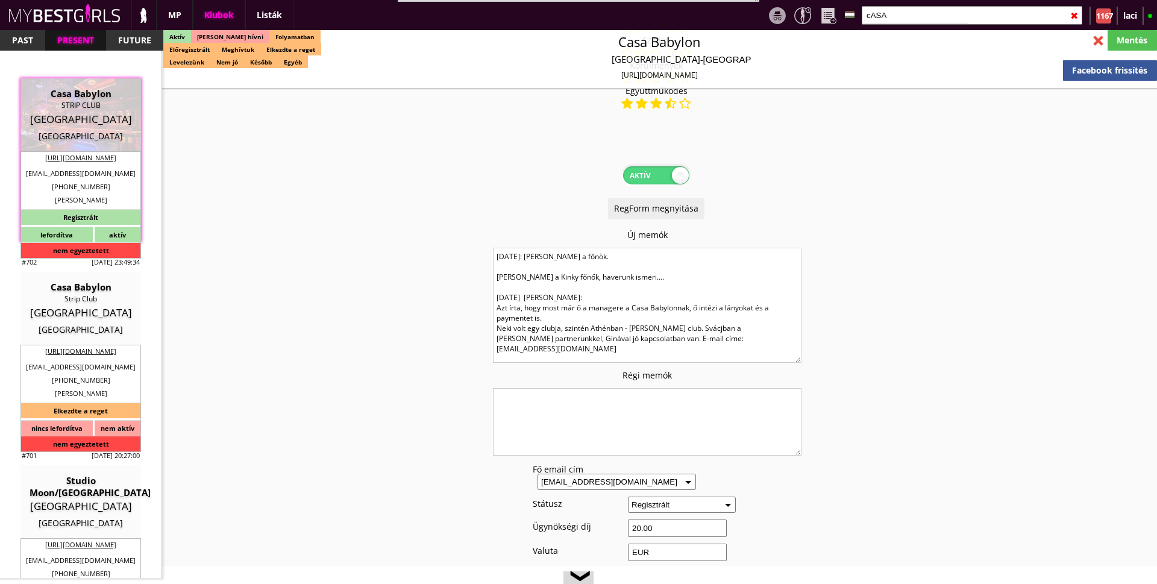
click at [1075, 13] on div "✖" at bounding box center [1074, 16] width 8 height 30
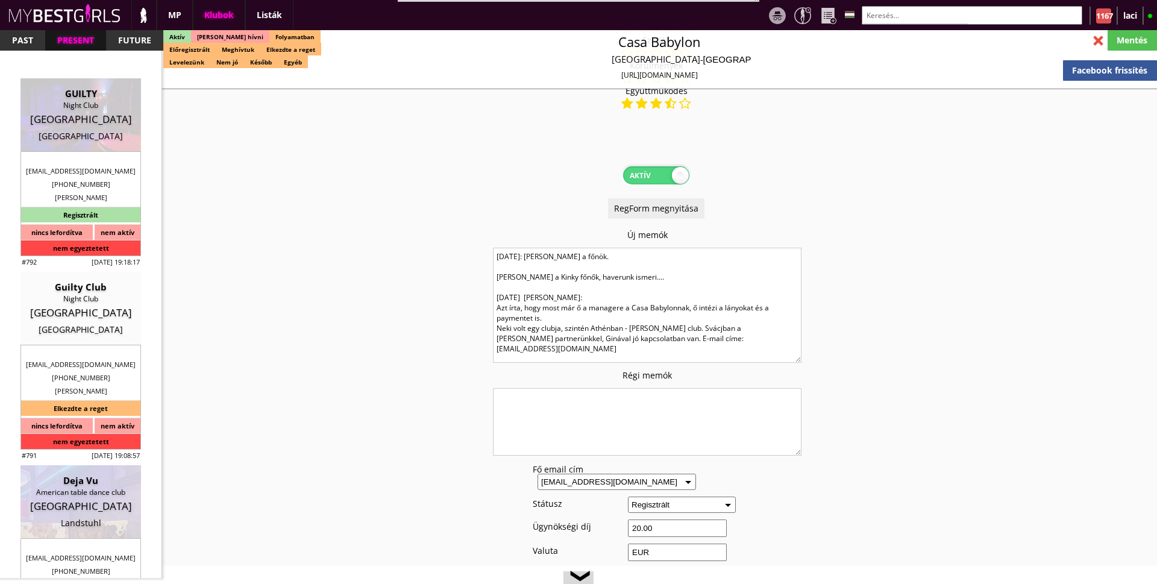
click at [1000, 15] on input "text" at bounding box center [972, 15] width 221 height 19
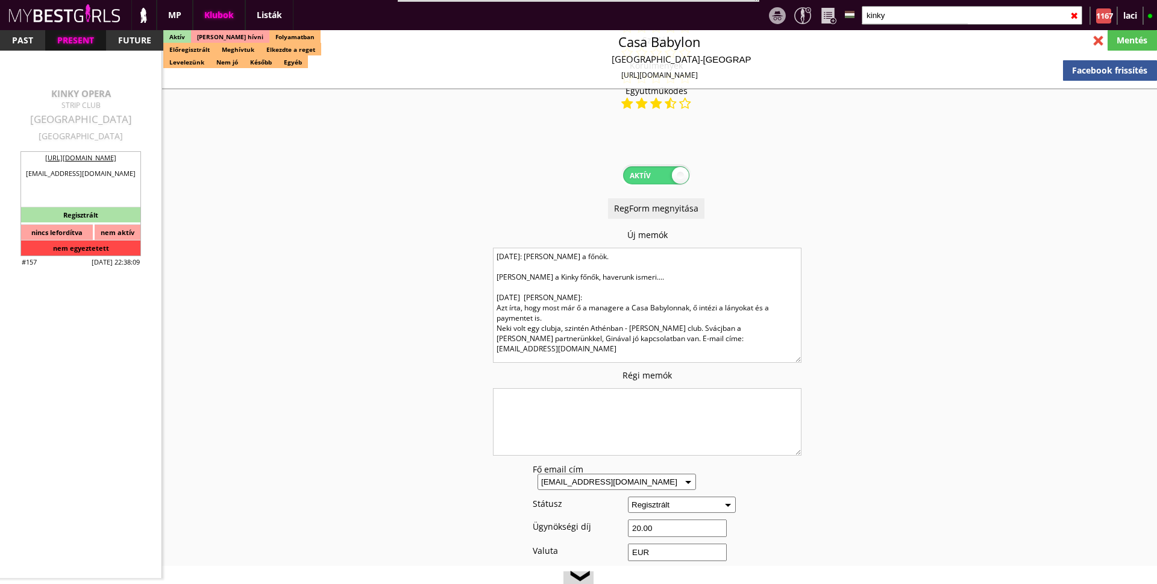
click at [78, 99] on div "KINKY OPERA" at bounding box center [81, 93] width 102 height 12
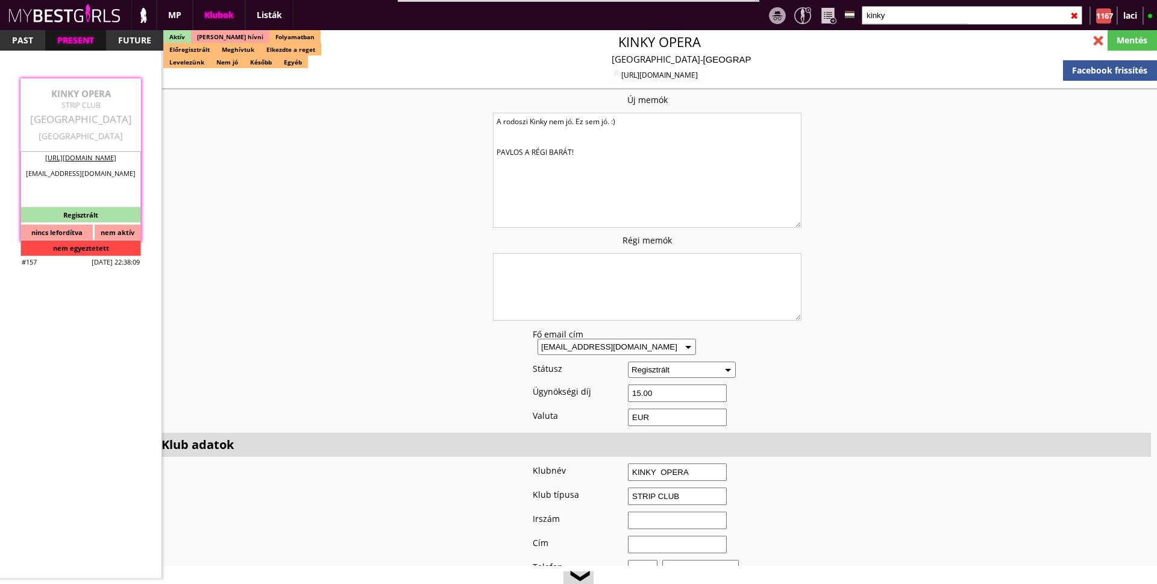
scroll to position [166, 0]
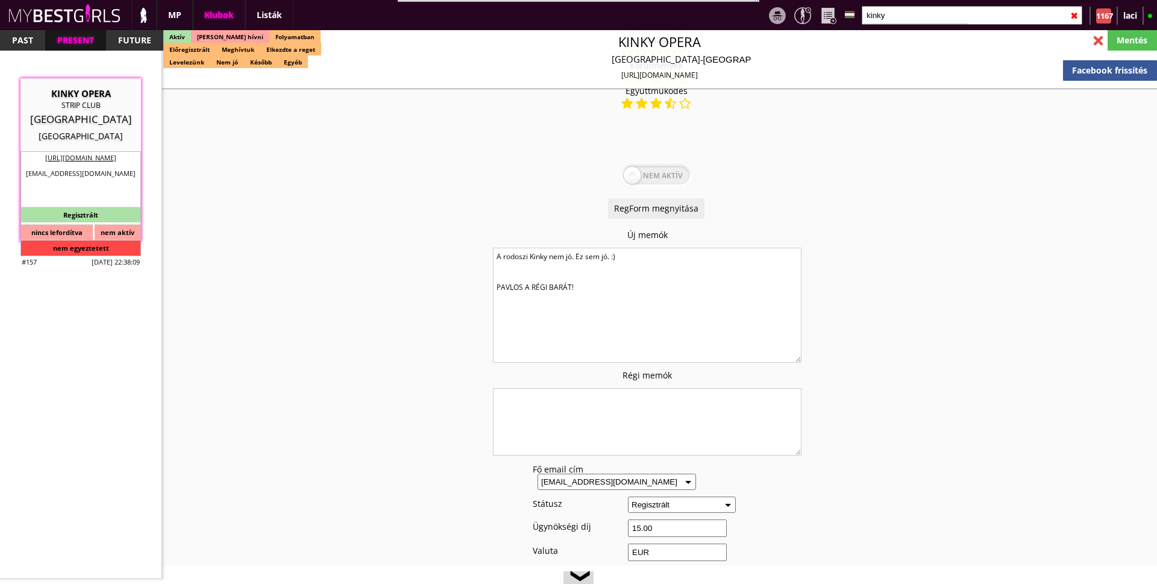
click at [583, 285] on textarea "A rodoszi Kinky nem jó. Ez sem jó. :) PAVLOS A RÉGI BARÁT!" at bounding box center [647, 305] width 309 height 115
click at [1136, 39] on div "Mentés" at bounding box center [1132, 40] width 49 height 20
click at [1075, 18] on div "✖" at bounding box center [1074, 16] width 8 height 30
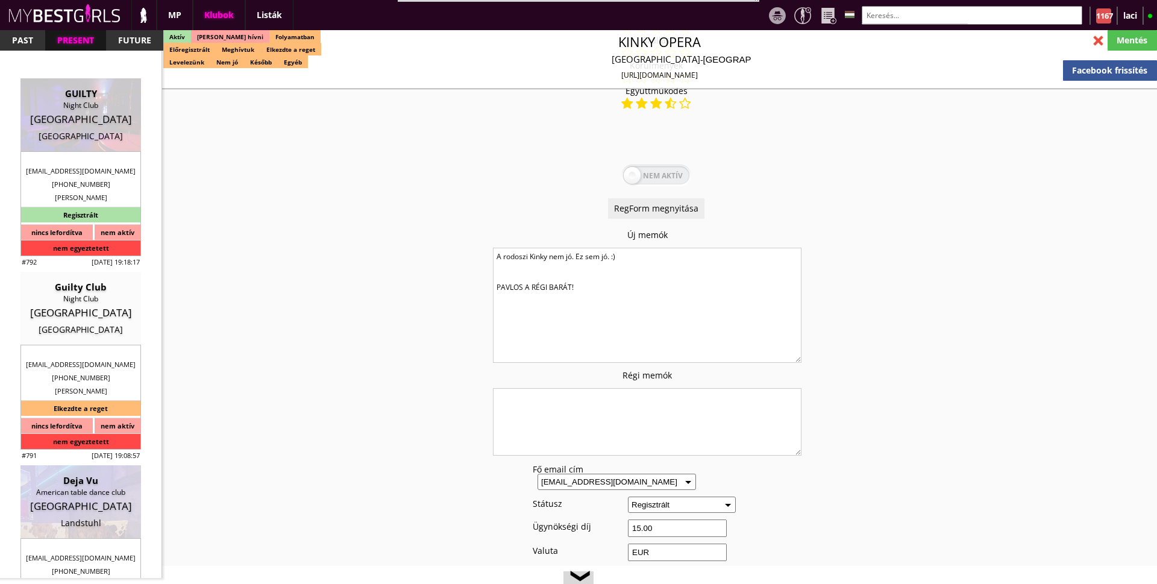
click at [1097, 42] on div at bounding box center [1098, 40] width 21 height 21
